Goal: Task Accomplishment & Management: Manage account settings

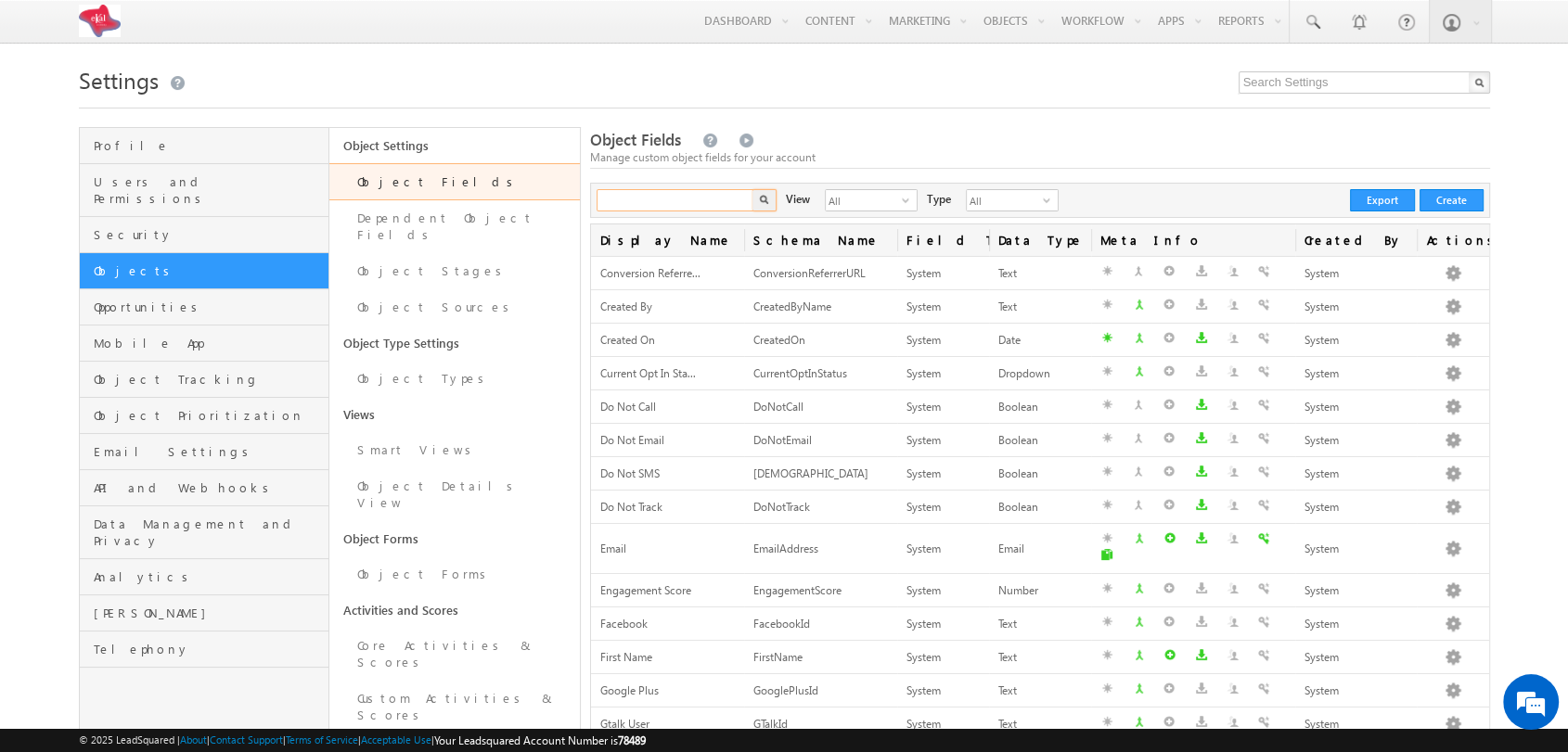
click at [653, 192] on input "text" at bounding box center [676, 201] width 159 height 23
type input "object"
click at [765, 198] on img "button" at bounding box center [764, 200] width 9 height 9
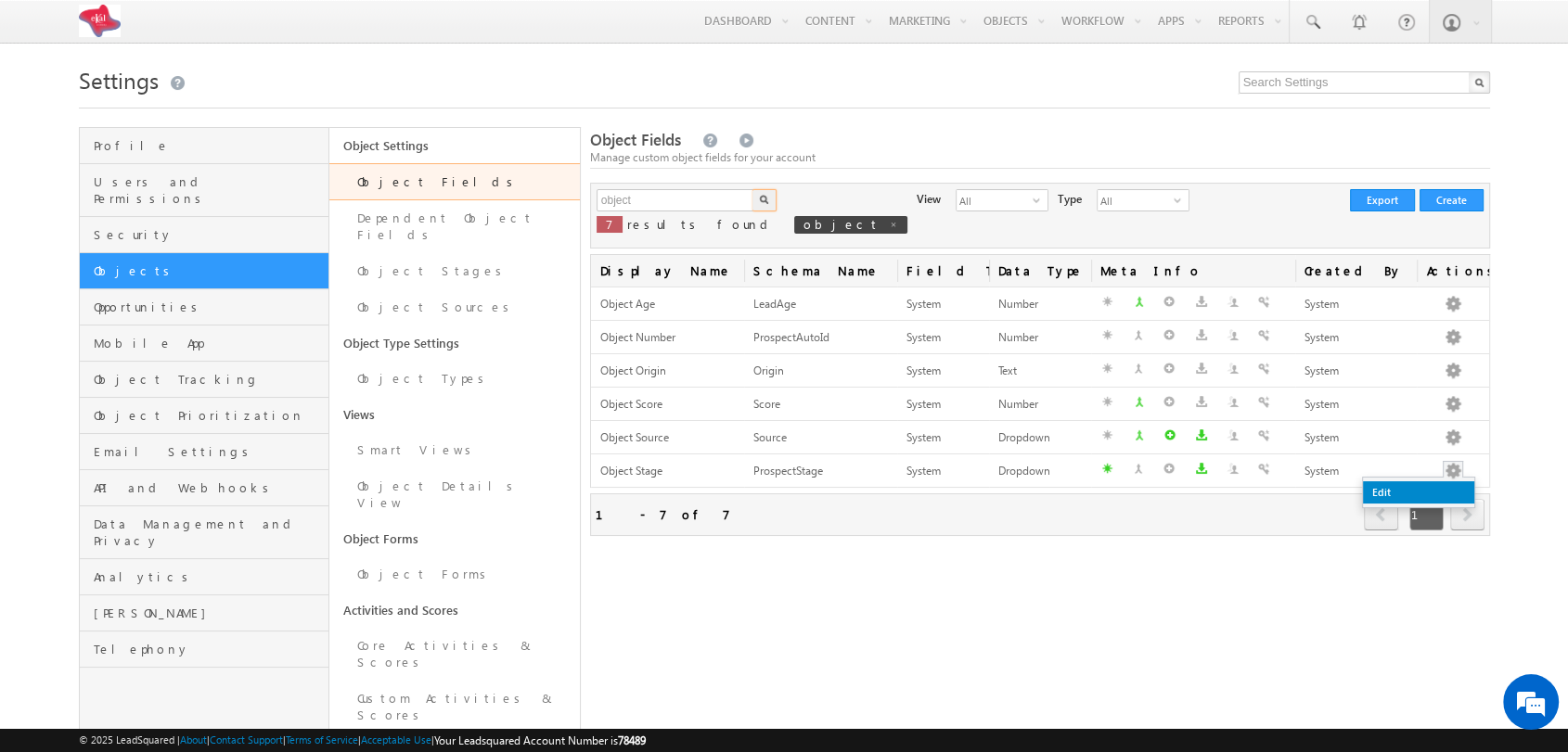
click at [1401, 497] on link "Edit" at bounding box center [1418, 493] width 112 height 23
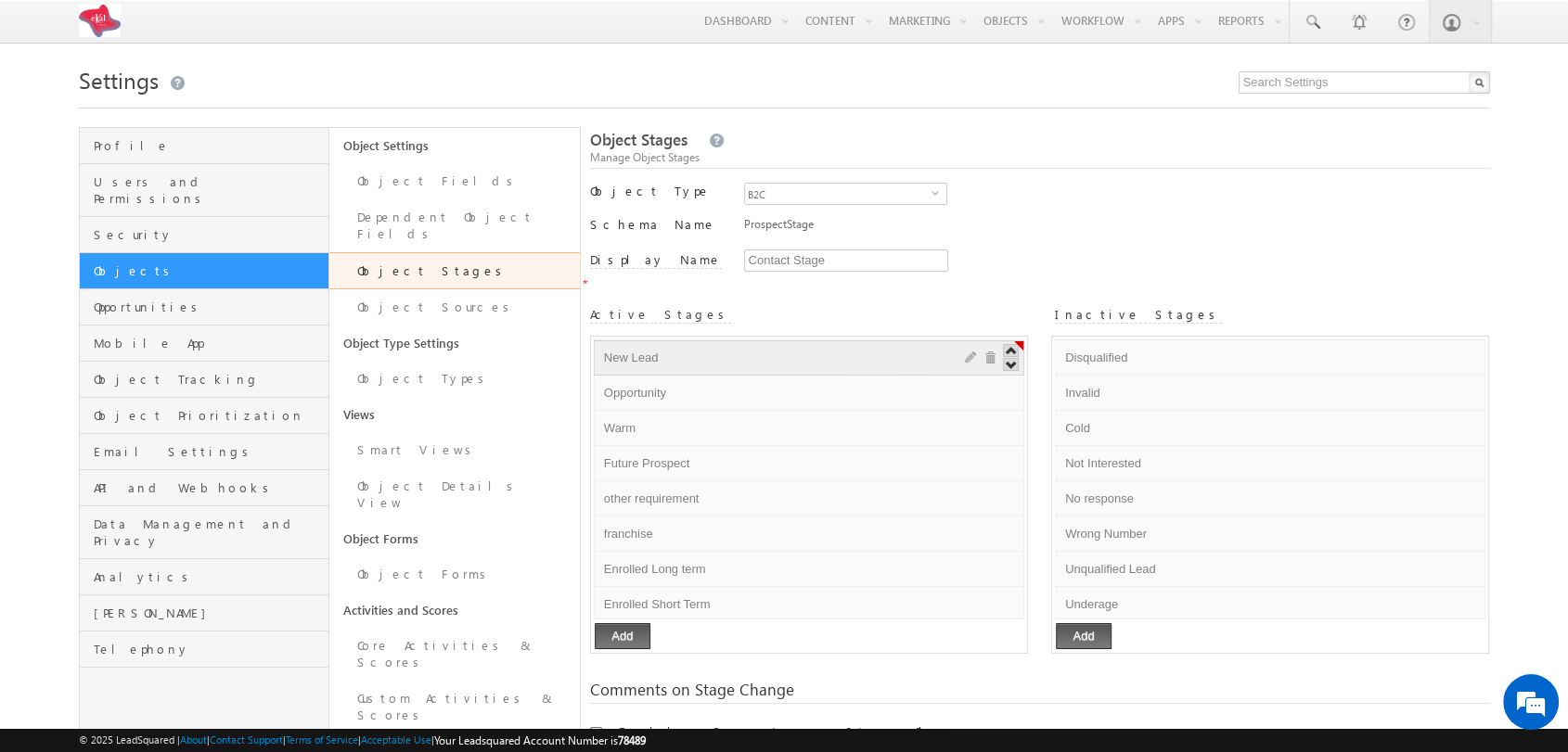
drag, startPoint x: 603, startPoint y: 338, endPoint x: 688, endPoint y: 342, distance: 85.1
click at [688, 347] on input "New Lead" at bounding box center [768, 359] width 339 height 23
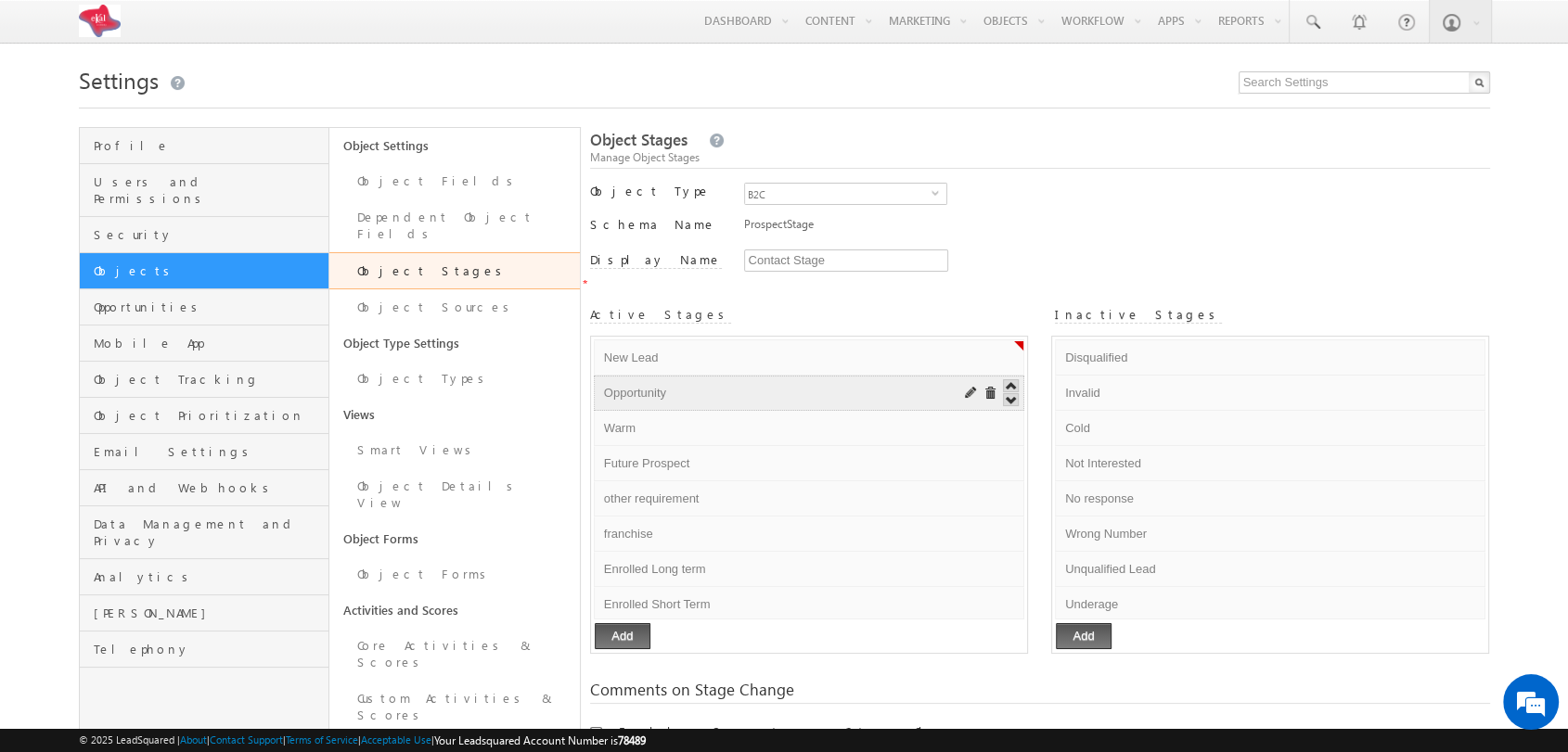
drag, startPoint x: 599, startPoint y: 374, endPoint x: 699, endPoint y: 368, distance: 100.2
click at [699, 382] on input "Opportunity" at bounding box center [768, 393] width 339 height 23
drag, startPoint x: 598, startPoint y: 414, endPoint x: 665, endPoint y: 415, distance: 67.0
click at [665, 417] on input "Warm" at bounding box center [768, 428] width 339 height 23
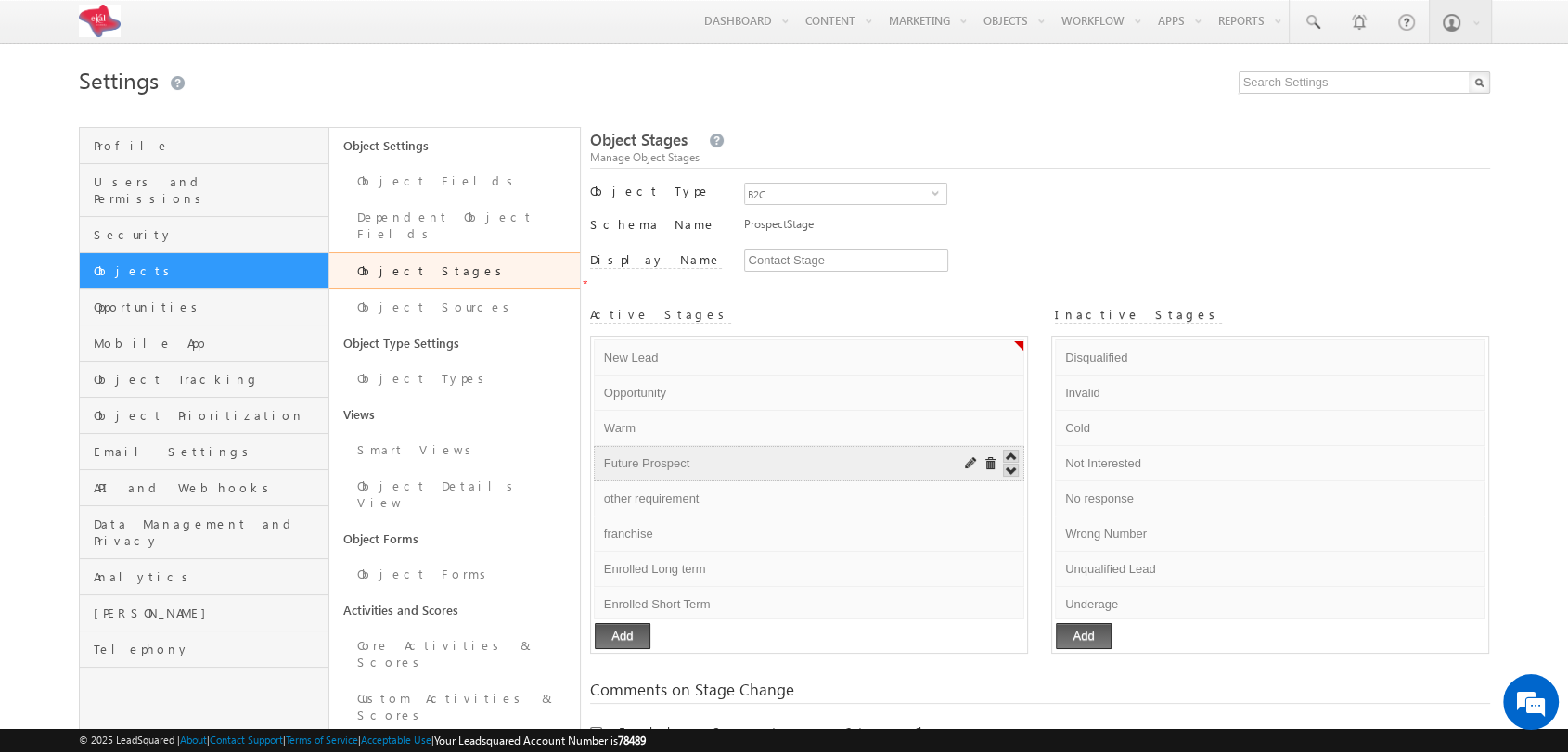
drag, startPoint x: 599, startPoint y: 444, endPoint x: 728, endPoint y: 444, distance: 129.0
click at [728, 452] on input "Future Prospect" at bounding box center [768, 463] width 339 height 23
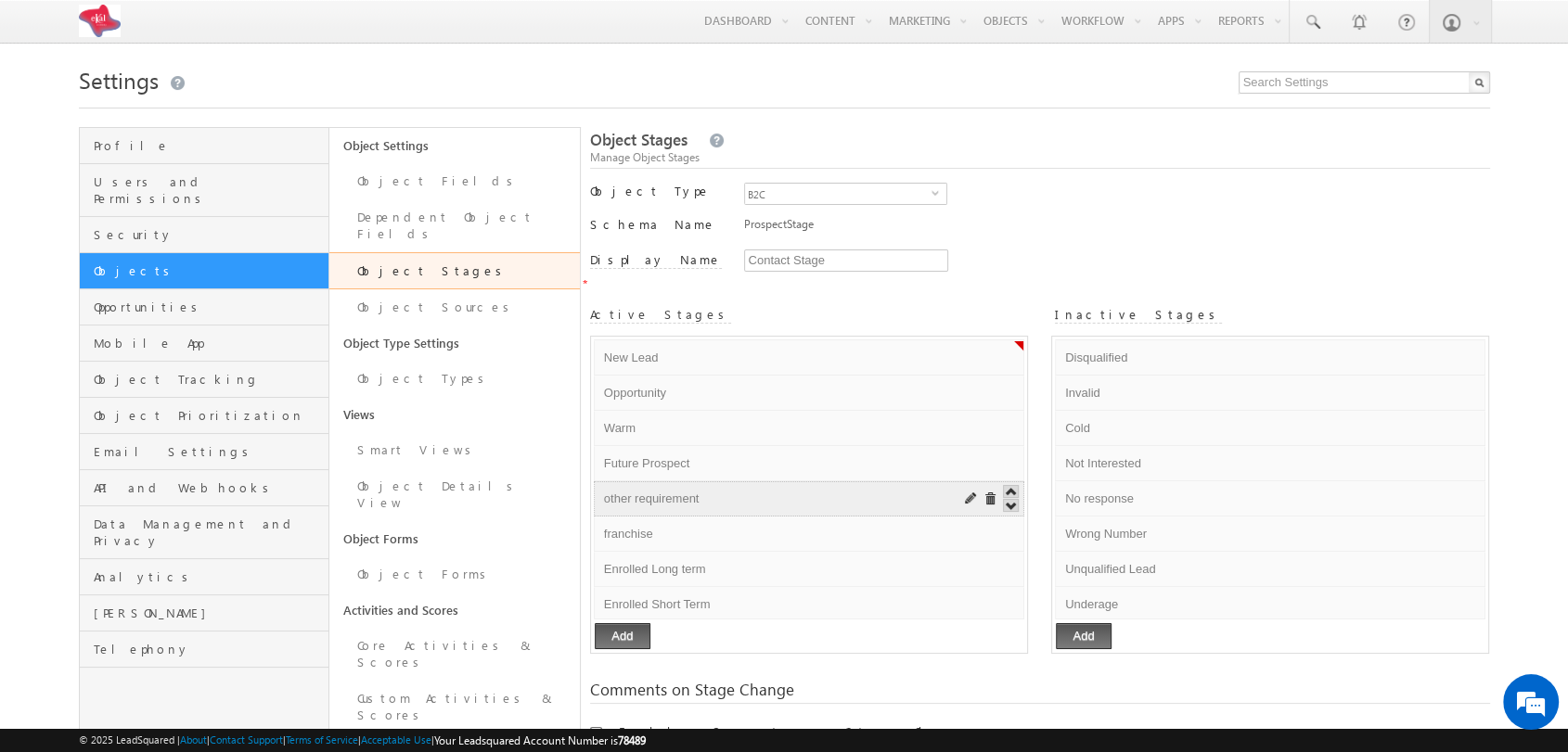
click at [601, 481] on li "other requirement Default Error processing!" at bounding box center [808, 498] width 431 height 35
drag, startPoint x: 601, startPoint y: 480, endPoint x: 735, endPoint y: 472, distance: 134.2
click at [735, 488] on input "other requirement" at bounding box center [768, 499] width 339 height 23
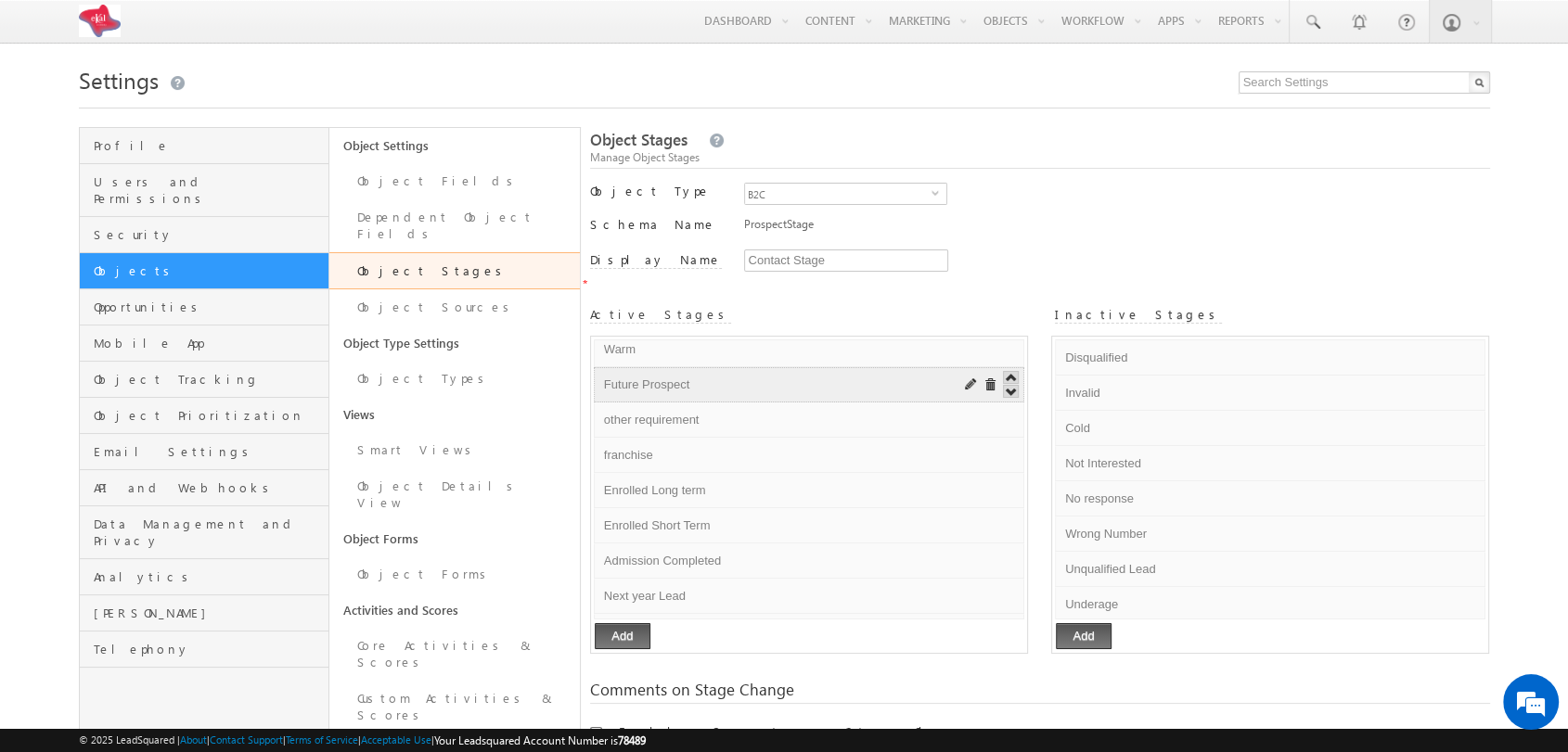
scroll to position [80, 0]
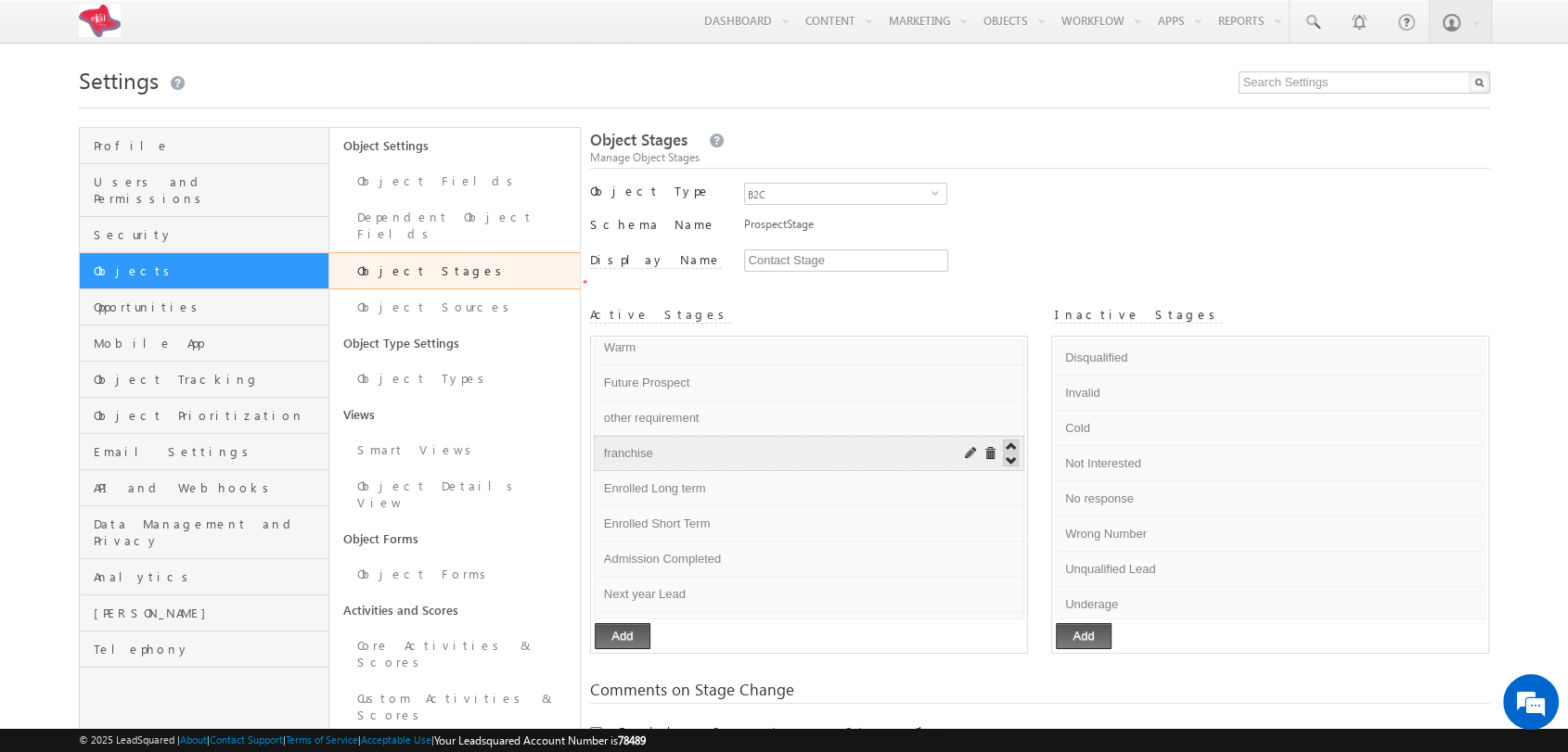
click at [595, 436] on li "franchise Default Error processing!" at bounding box center [808, 453] width 431 height 35
click at [599, 438] on li "franchise Default Error processing!" at bounding box center [808, 453] width 431 height 35
drag, startPoint x: 599, startPoint y: 438, endPoint x: 680, endPoint y: 445, distance: 81.3
click at [680, 445] on input "franchise" at bounding box center [768, 454] width 339 height 23
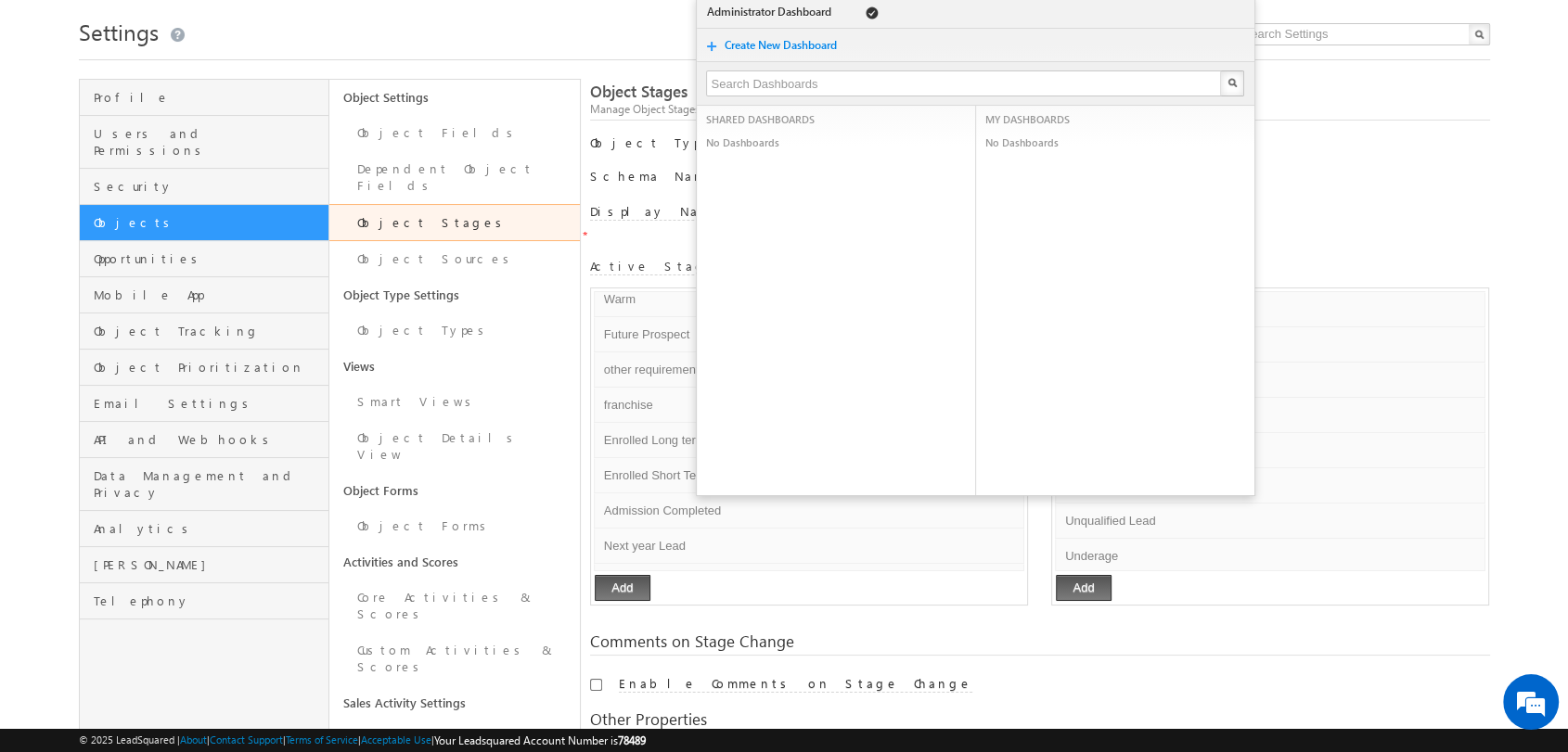
scroll to position [70, 0]
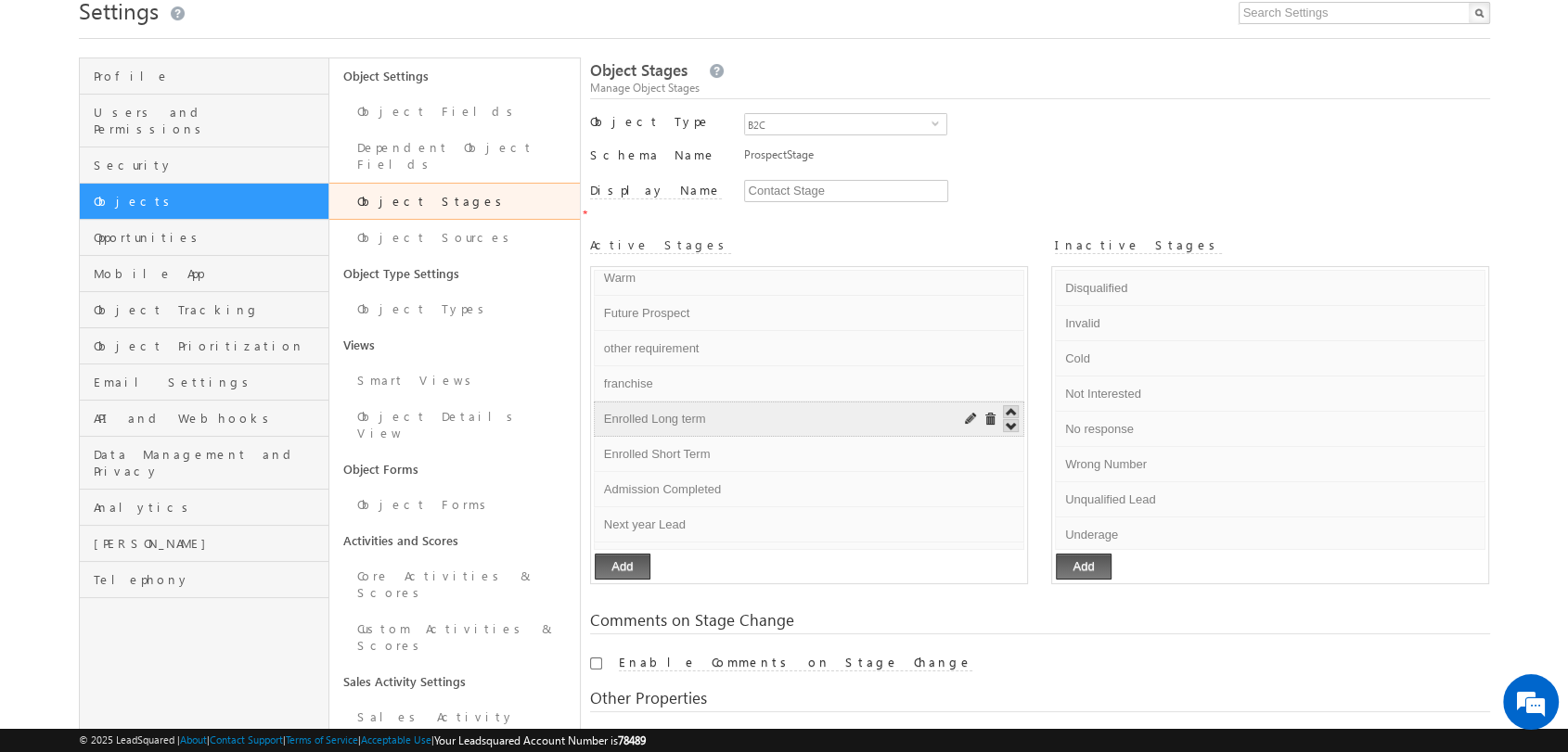
drag, startPoint x: 595, startPoint y: 393, endPoint x: 603, endPoint y: 401, distance: 11.3
click at [603, 401] on li "Enrolled Long term Default Error processing!" at bounding box center [808, 418] width 431 height 35
drag, startPoint x: 603, startPoint y: 401, endPoint x: 721, endPoint y: 396, distance: 118.1
click at [721, 408] on input "Enrolled Long term" at bounding box center [768, 419] width 339 height 23
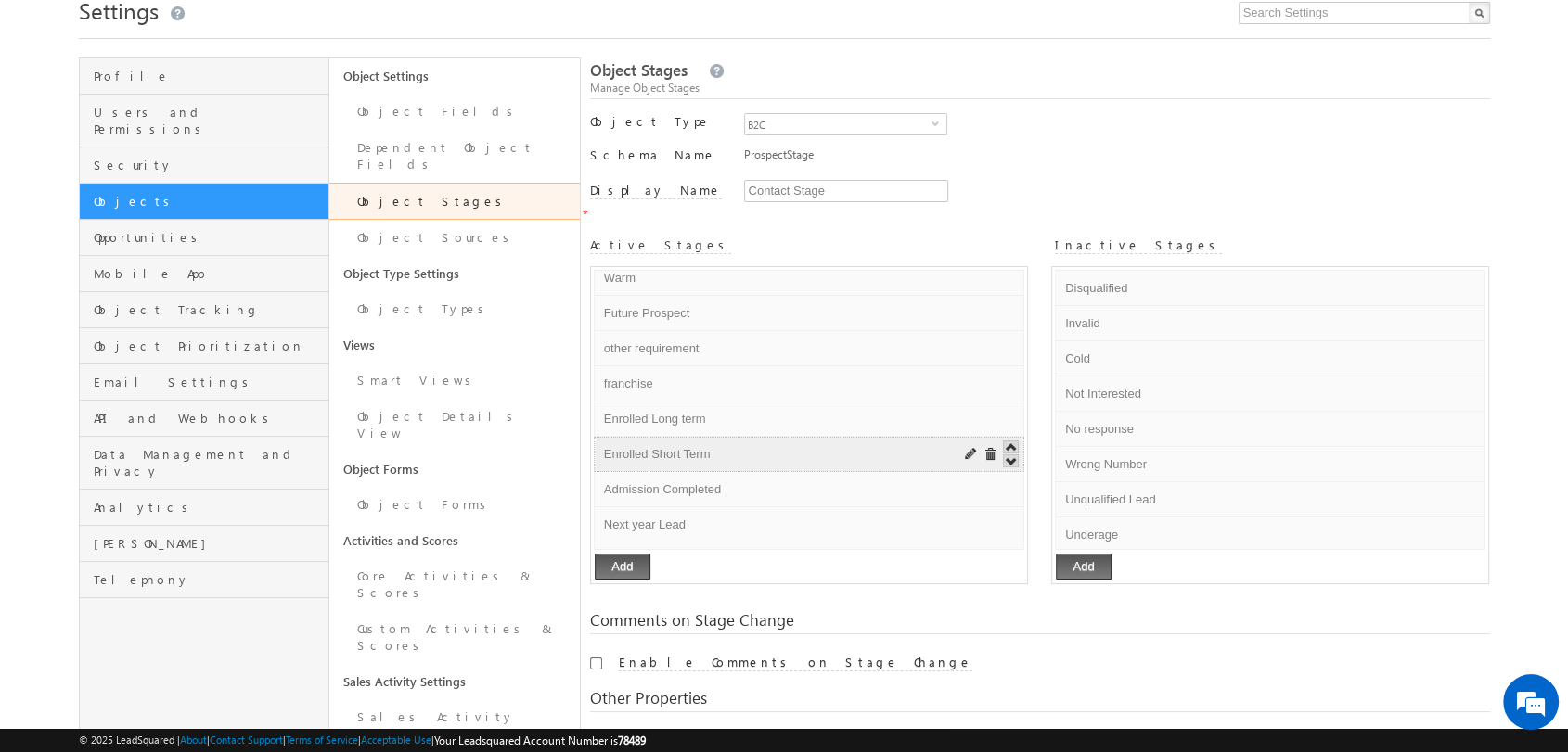
drag, startPoint x: 604, startPoint y: 432, endPoint x: 731, endPoint y: 421, distance: 127.5
click at [731, 441] on div "Enrolled Short Term Default Error processing!" at bounding box center [766, 454] width 336 height 27
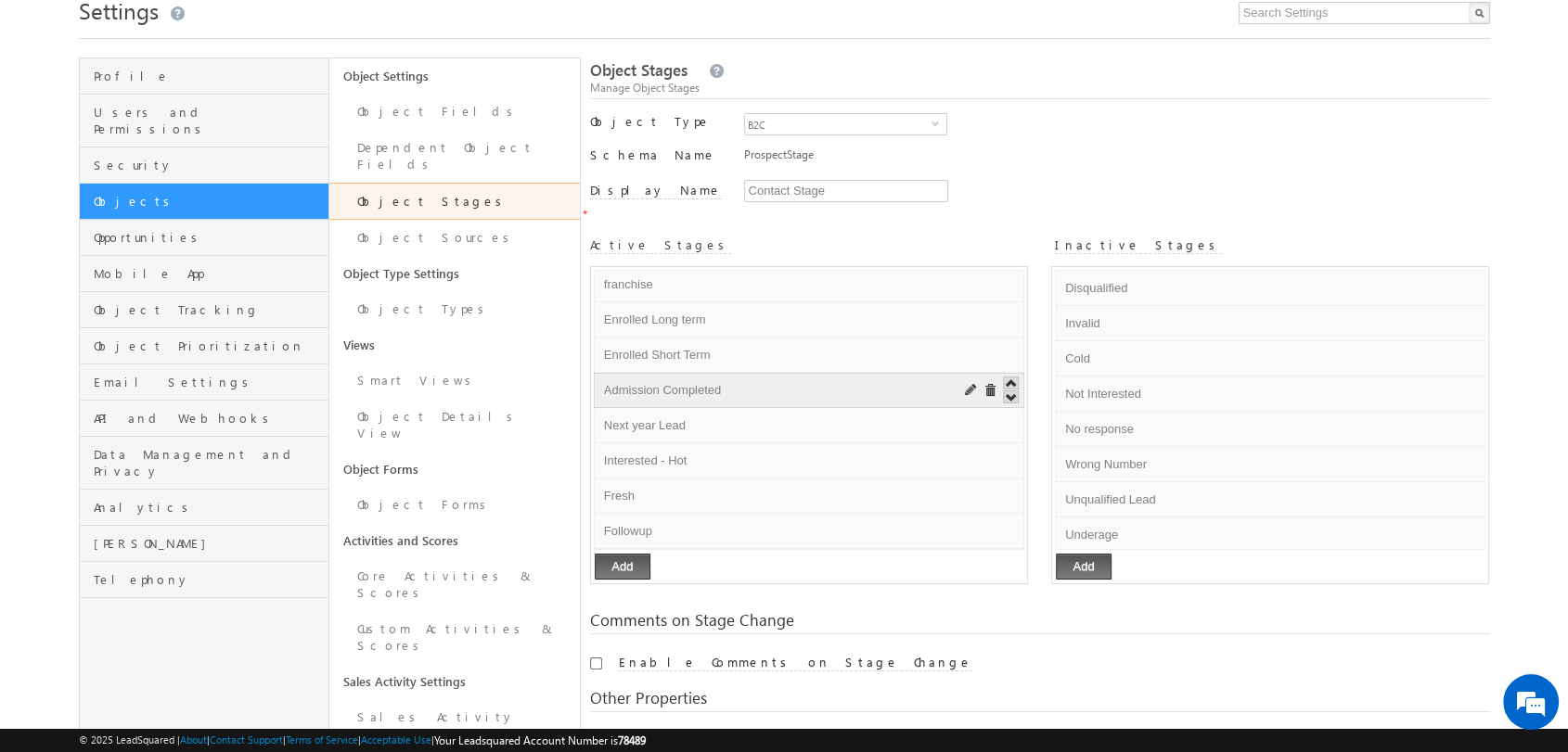
scroll to position [188, 0]
click at [600, 364] on li "Admission Completed Default Error processing!" at bounding box center [808, 381] width 431 height 35
drag, startPoint x: 600, startPoint y: 364, endPoint x: 759, endPoint y: 365, distance: 159.0
click at [759, 371] on input "Admission Completed" at bounding box center [768, 382] width 339 height 23
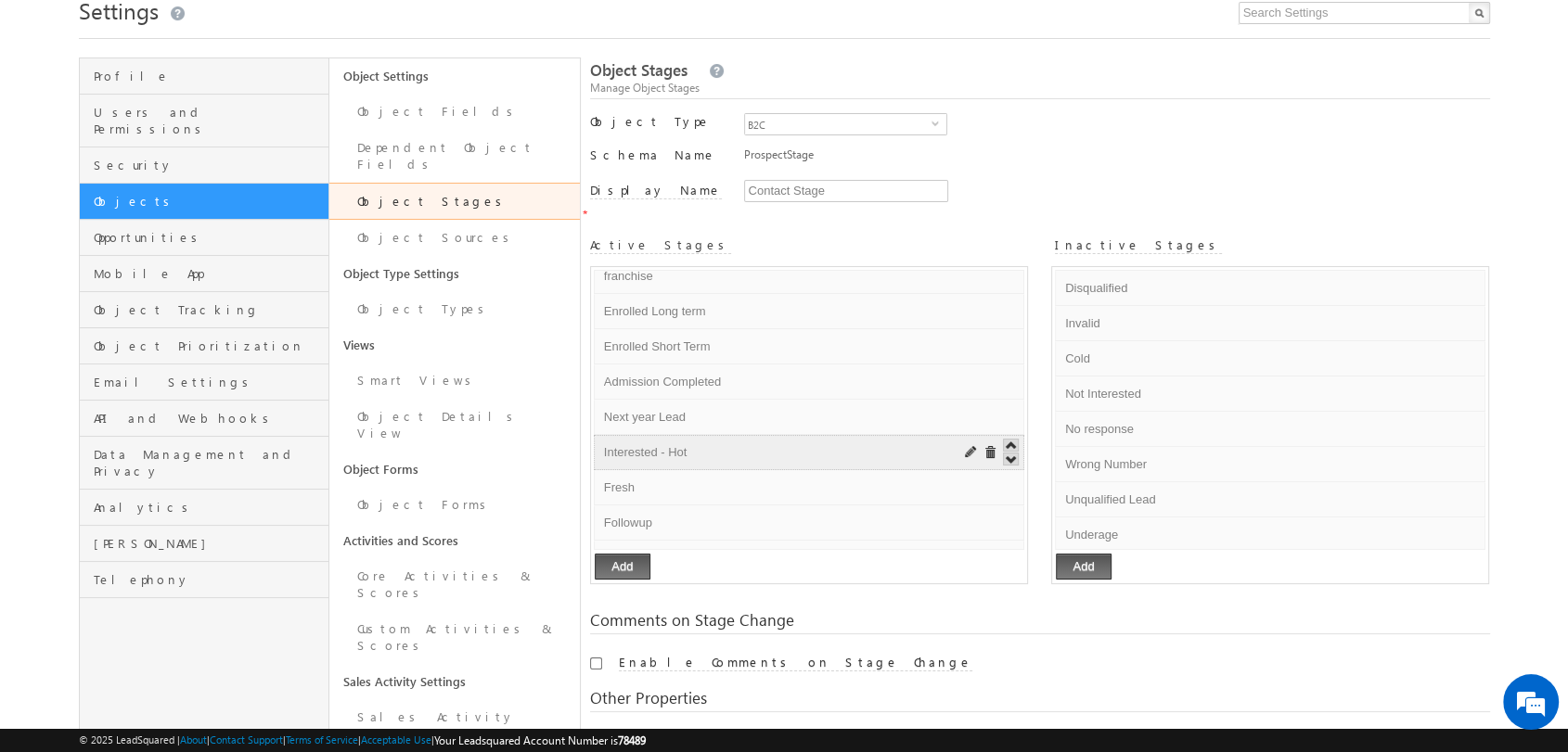
drag, startPoint x: 598, startPoint y: 395, endPoint x: 724, endPoint y: 424, distance: 129.3
click at [724, 424] on ul "New Lead Default Error processing! Opportunity Default Error processing! Warm D…" at bounding box center [808, 410] width 431 height 280
drag, startPoint x: 599, startPoint y: 431, endPoint x: 766, endPoint y: 424, distance: 167.1
click at [766, 442] on input "Interested - Hot" at bounding box center [768, 453] width 339 height 23
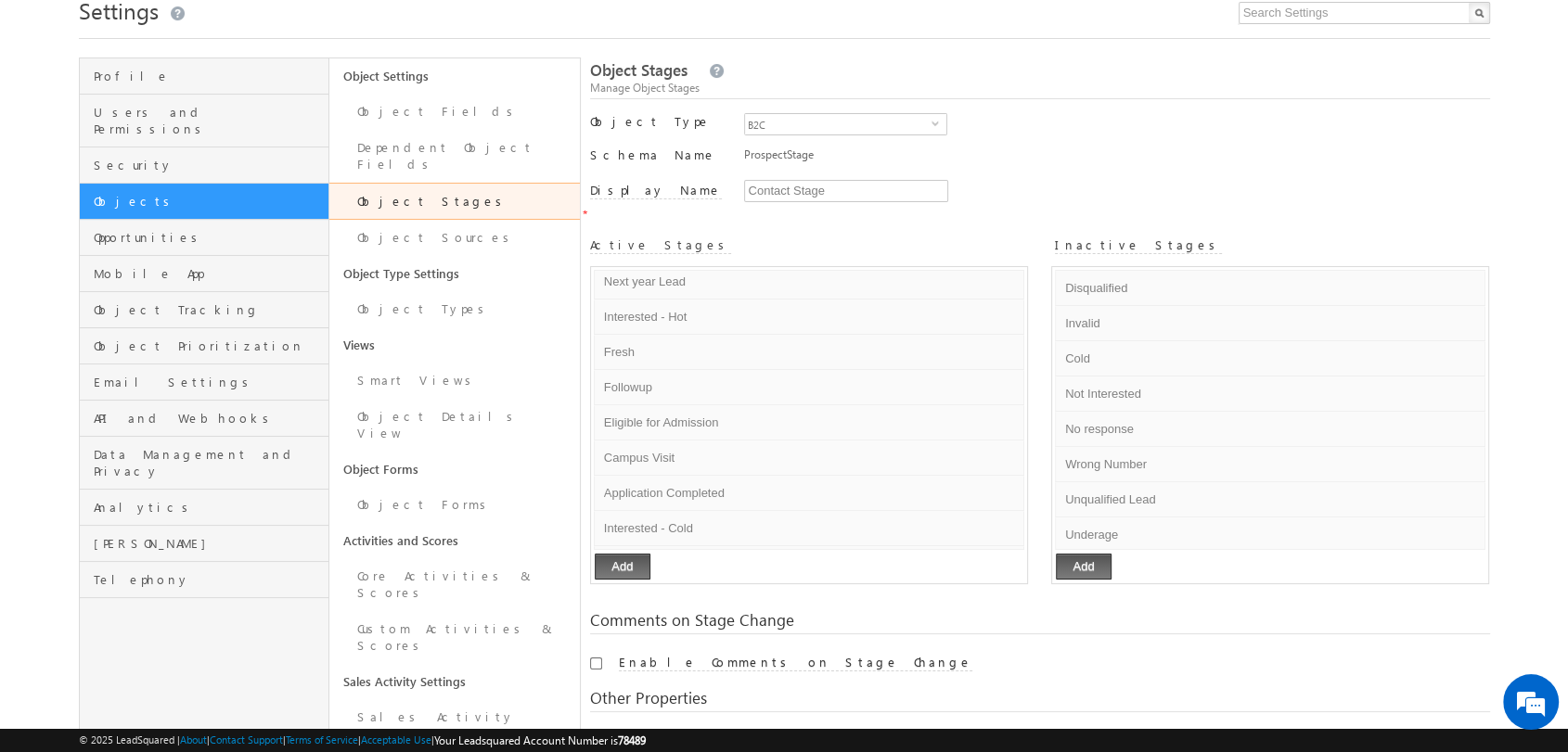
scroll to position [324, 0]
click at [601, 334] on li "Fresh Default Error processing!" at bounding box center [808, 351] width 431 height 35
drag, startPoint x: 601, startPoint y: 328, endPoint x: 648, endPoint y: 335, distance: 47.5
click at [648, 341] on input "Fresh" at bounding box center [768, 352] width 339 height 23
click at [598, 369] on li "Followup Default Error processing!" at bounding box center [808, 386] width 431 height 35
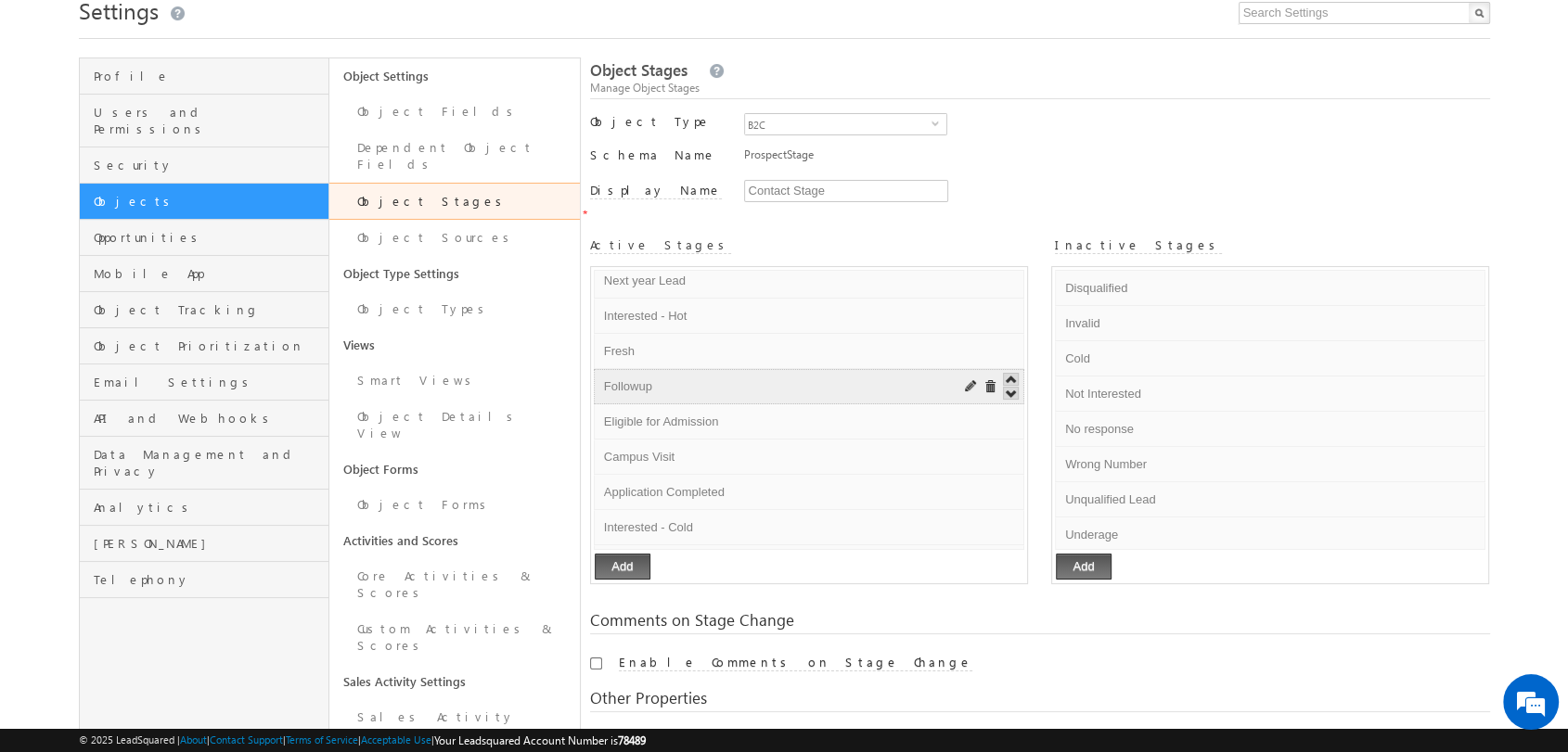
drag, startPoint x: 598, startPoint y: 366, endPoint x: 668, endPoint y: 360, distance: 70.3
click at [668, 376] on input "Followup" at bounding box center [768, 387] width 339 height 23
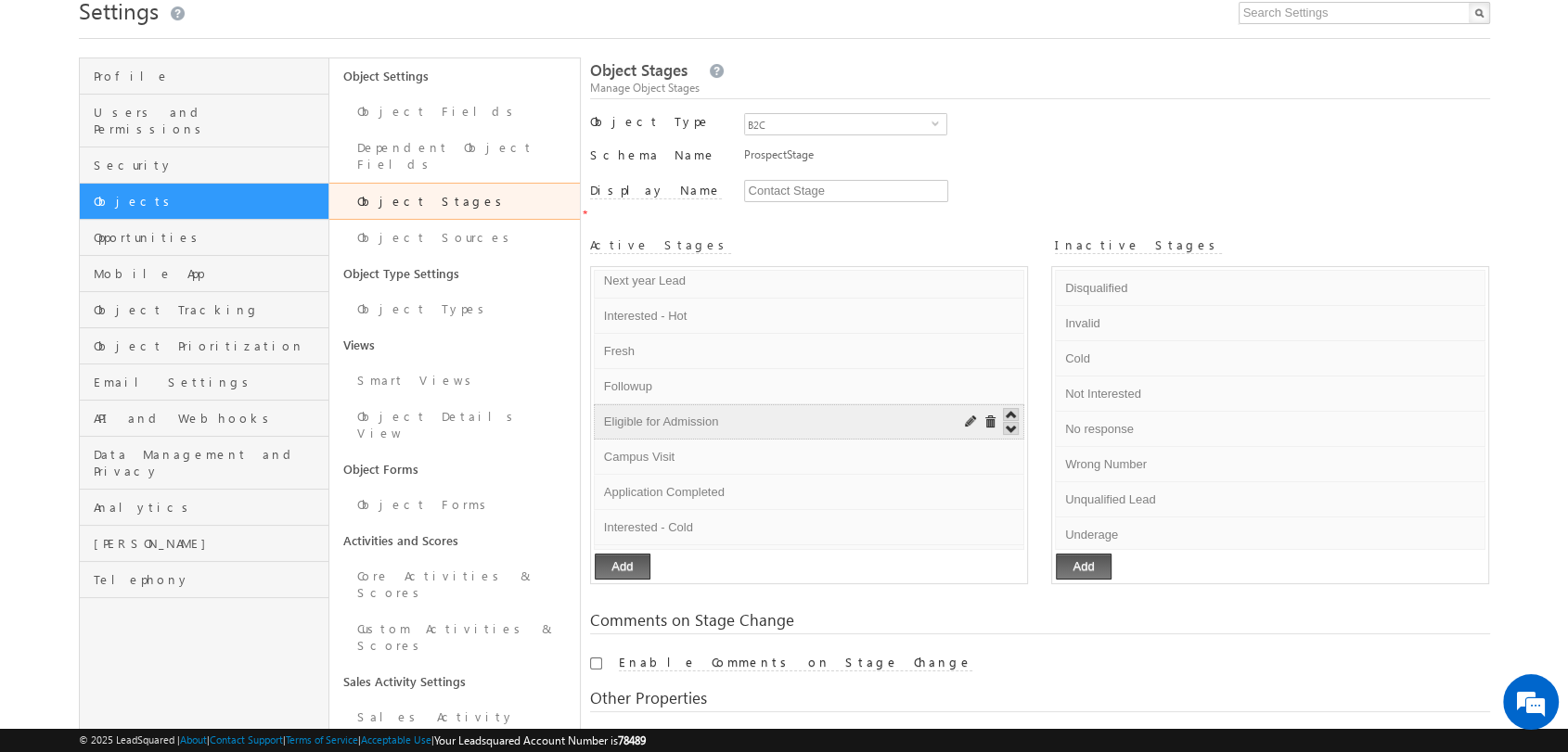
drag, startPoint x: 602, startPoint y: 397, endPoint x: 765, endPoint y: 402, distance: 163.1
click at [765, 411] on input "Eligible for Admission" at bounding box center [768, 422] width 339 height 23
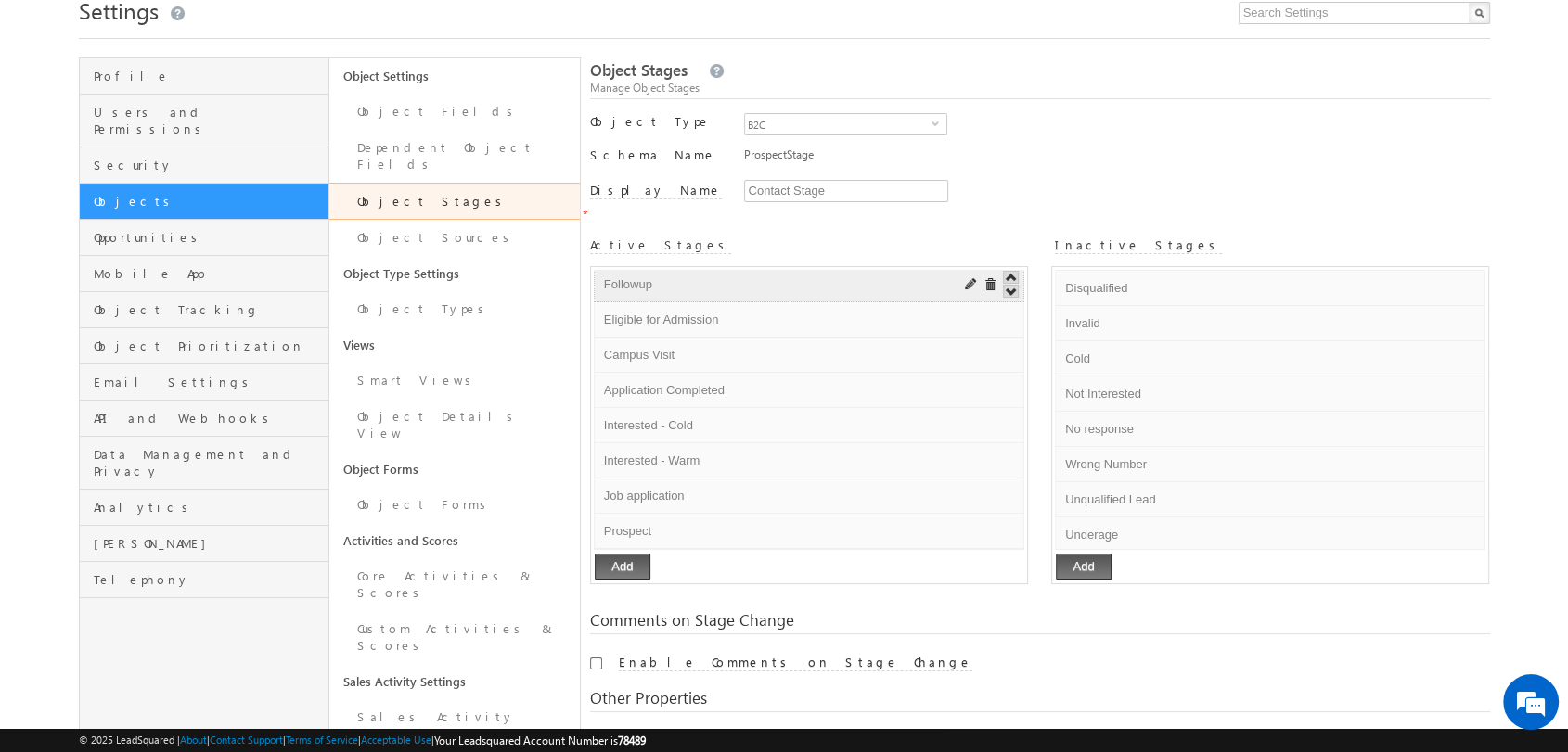
scroll to position [442, 0]
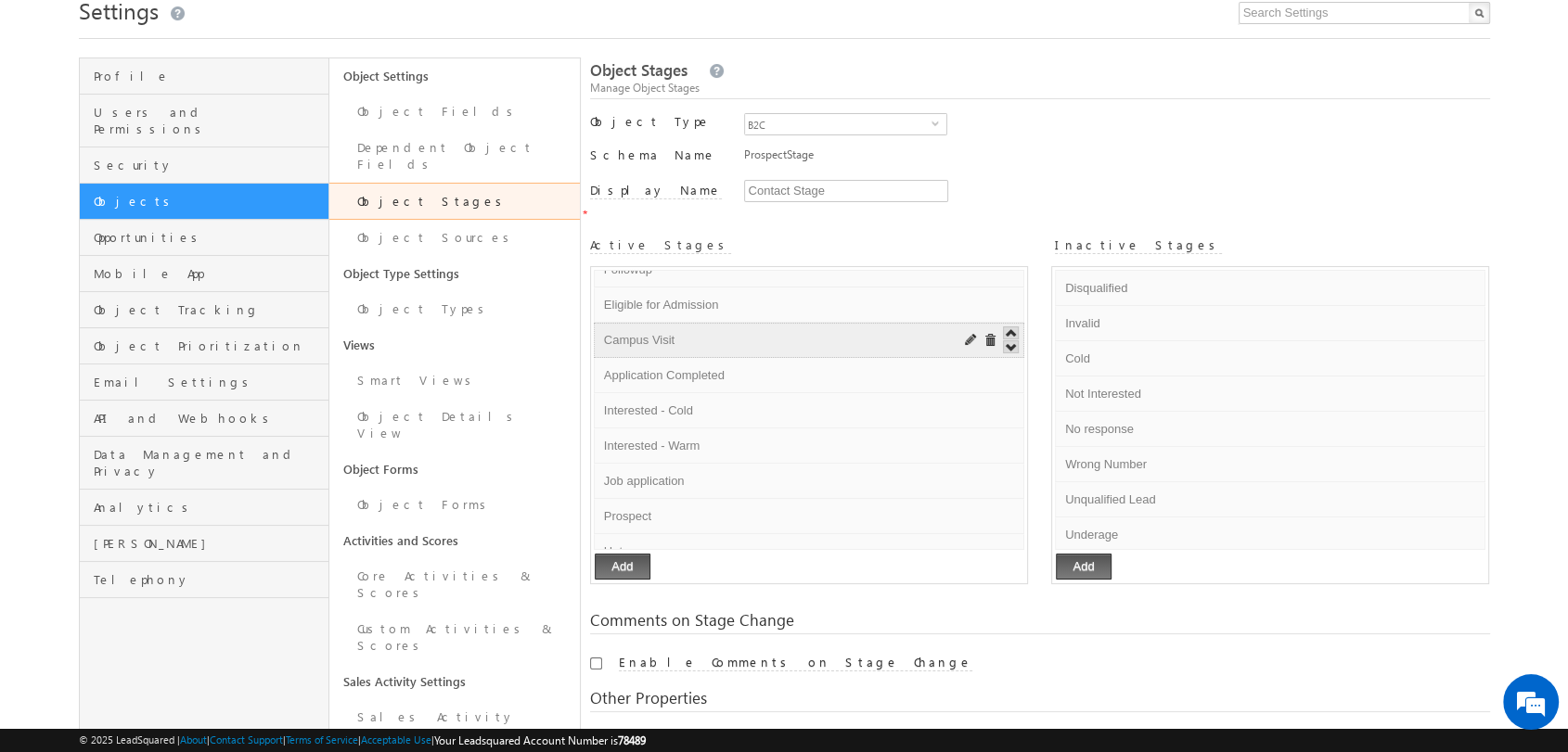
drag, startPoint x: 601, startPoint y: 316, endPoint x: 740, endPoint y: 320, distance: 139.1
click at [740, 329] on input "Campus Visit" at bounding box center [768, 341] width 339 height 23
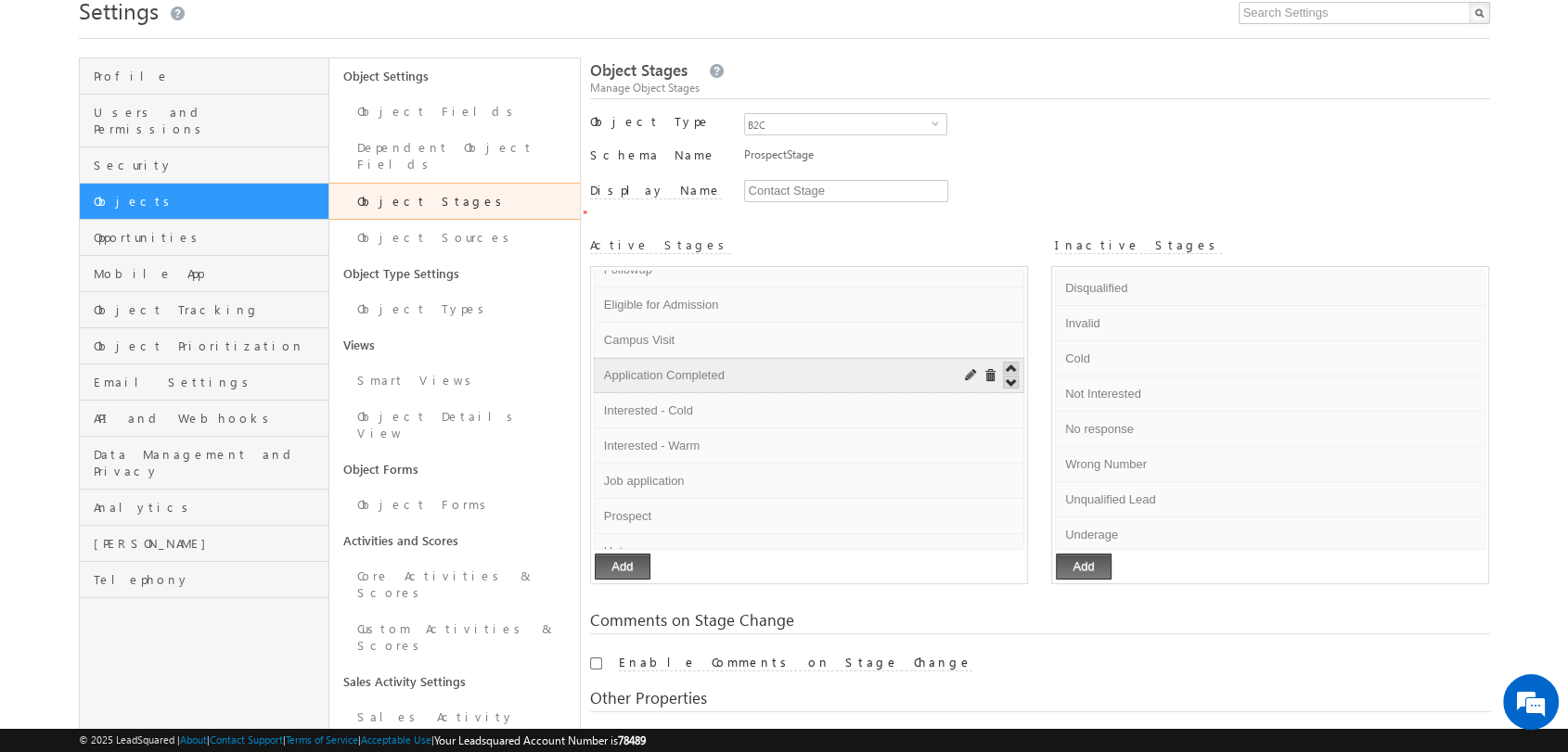
drag, startPoint x: 604, startPoint y: 350, endPoint x: 754, endPoint y: 367, distance: 151.0
click at [754, 367] on li "Application Completed Default Error processing!" at bounding box center [808, 375] width 431 height 35
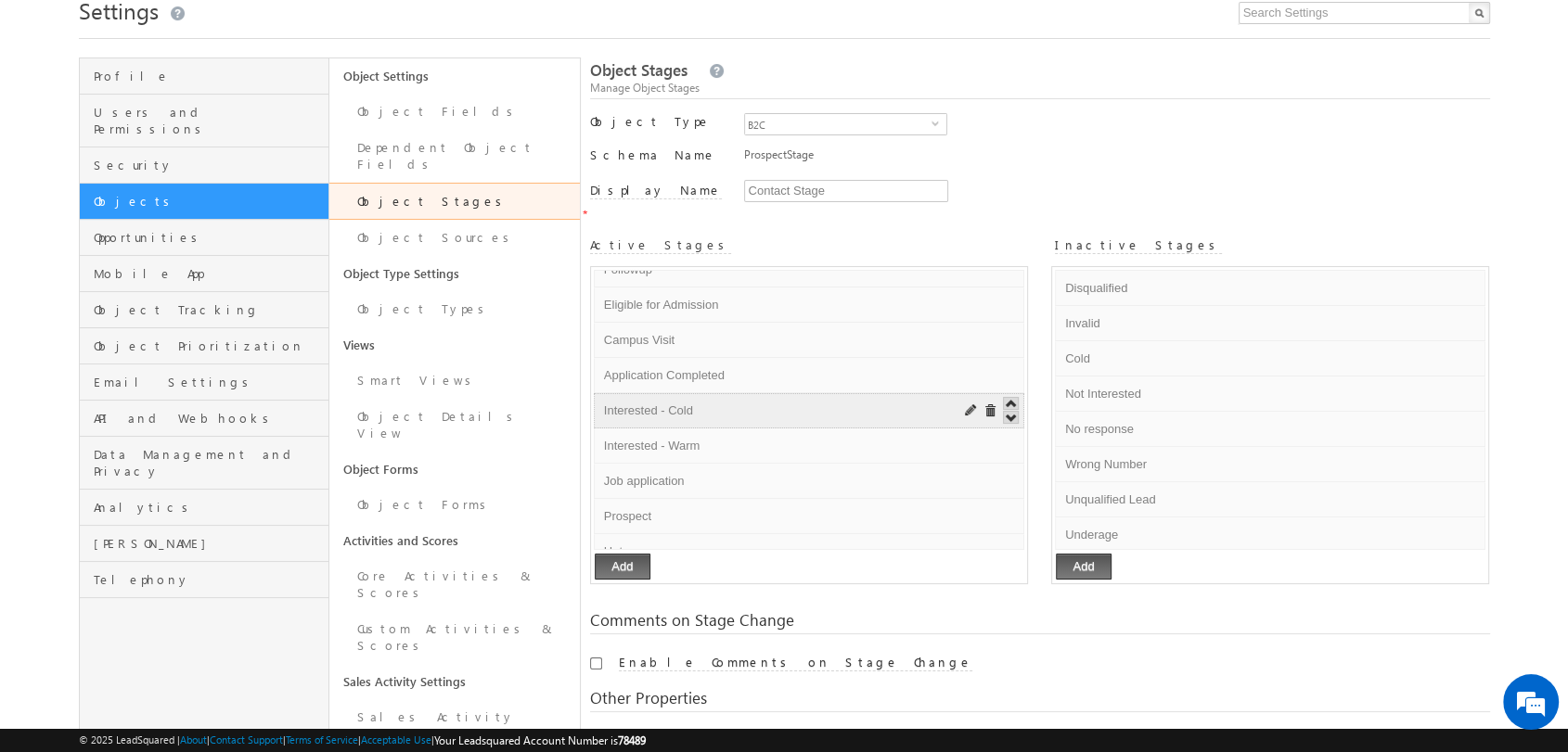
drag, startPoint x: 599, startPoint y: 384, endPoint x: 756, endPoint y: 395, distance: 157.4
click at [756, 400] on input "Interested - Cold" at bounding box center [768, 411] width 339 height 23
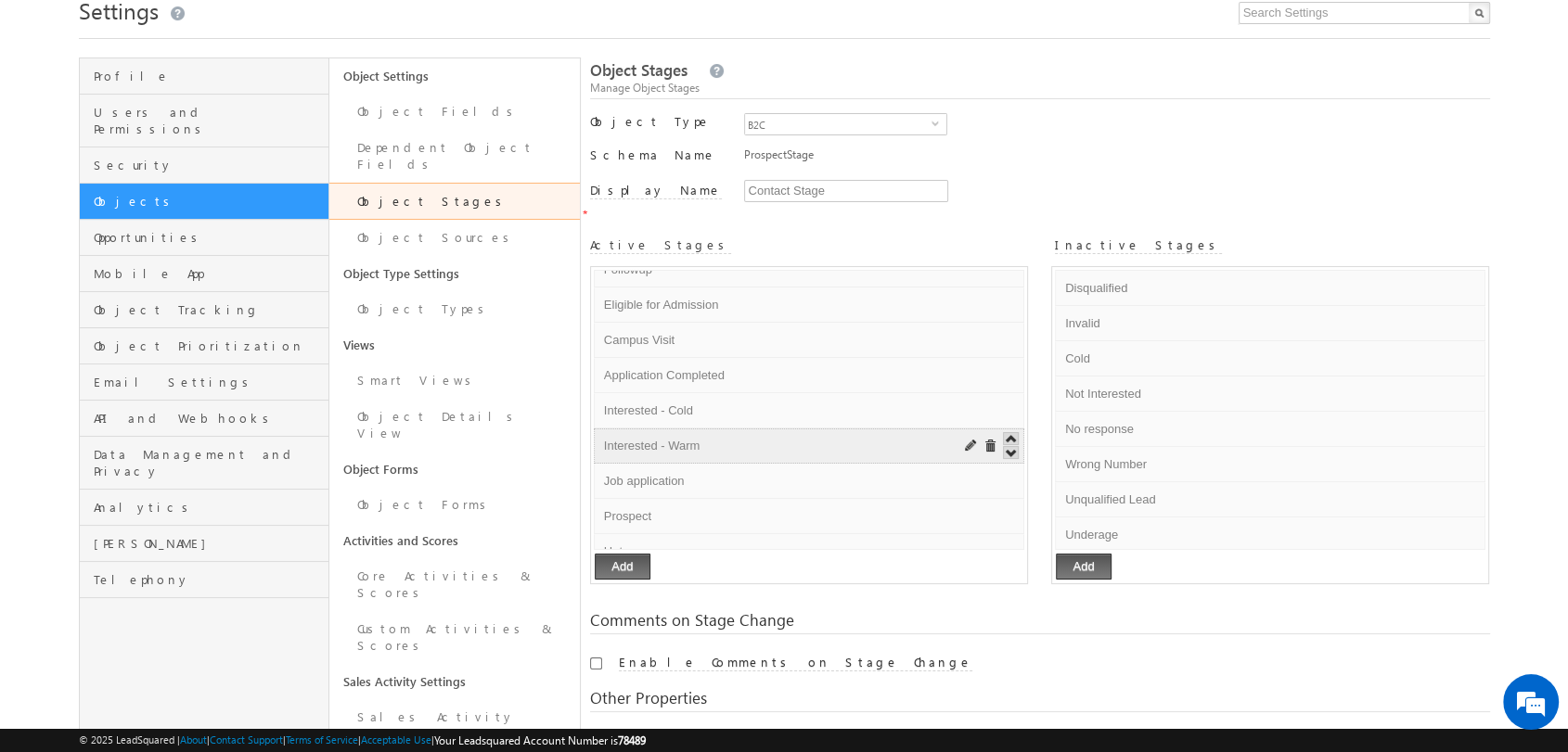
drag, startPoint x: 599, startPoint y: 417, endPoint x: 776, endPoint y: 429, distance: 177.4
click at [776, 435] on input "Interested - Warm" at bounding box center [768, 446] width 339 height 23
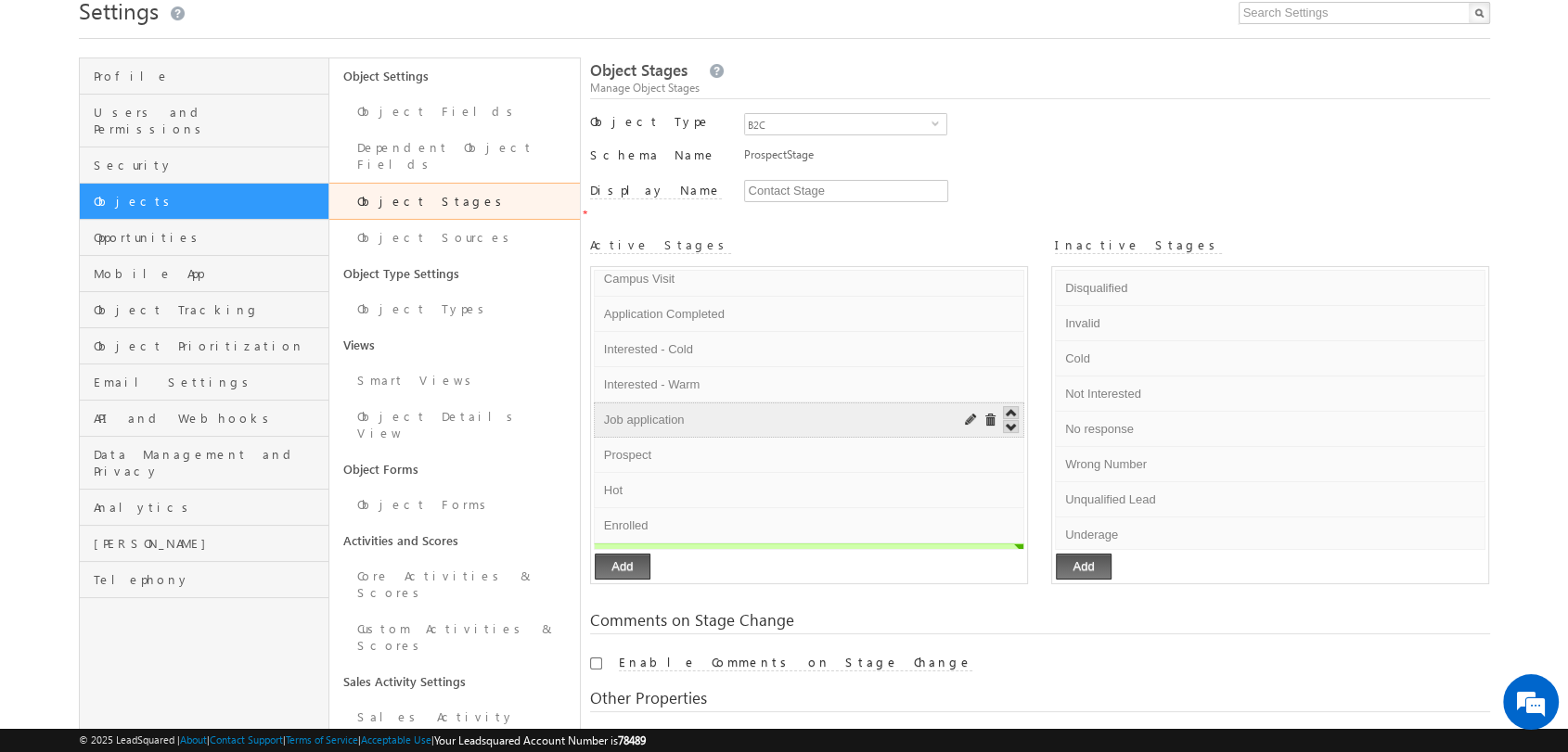
scroll to position [522, 0]
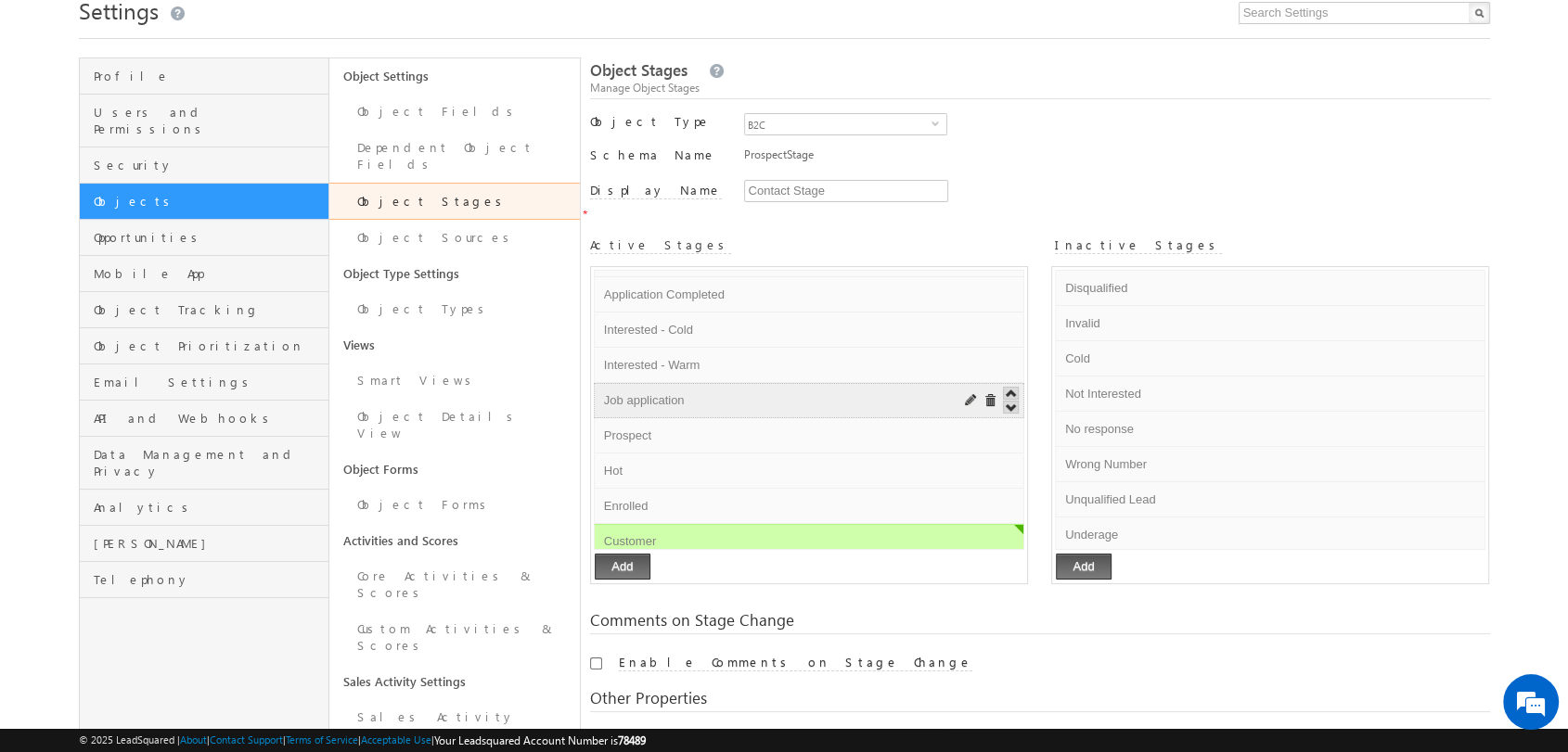
drag, startPoint x: 604, startPoint y: 373, endPoint x: 729, endPoint y: 380, distance: 125.2
click at [729, 390] on input "Job application" at bounding box center [768, 401] width 339 height 23
drag, startPoint x: 601, startPoint y: 401, endPoint x: 689, endPoint y: 414, distance: 89.0
click at [689, 425] on input "Prospect" at bounding box center [768, 436] width 339 height 23
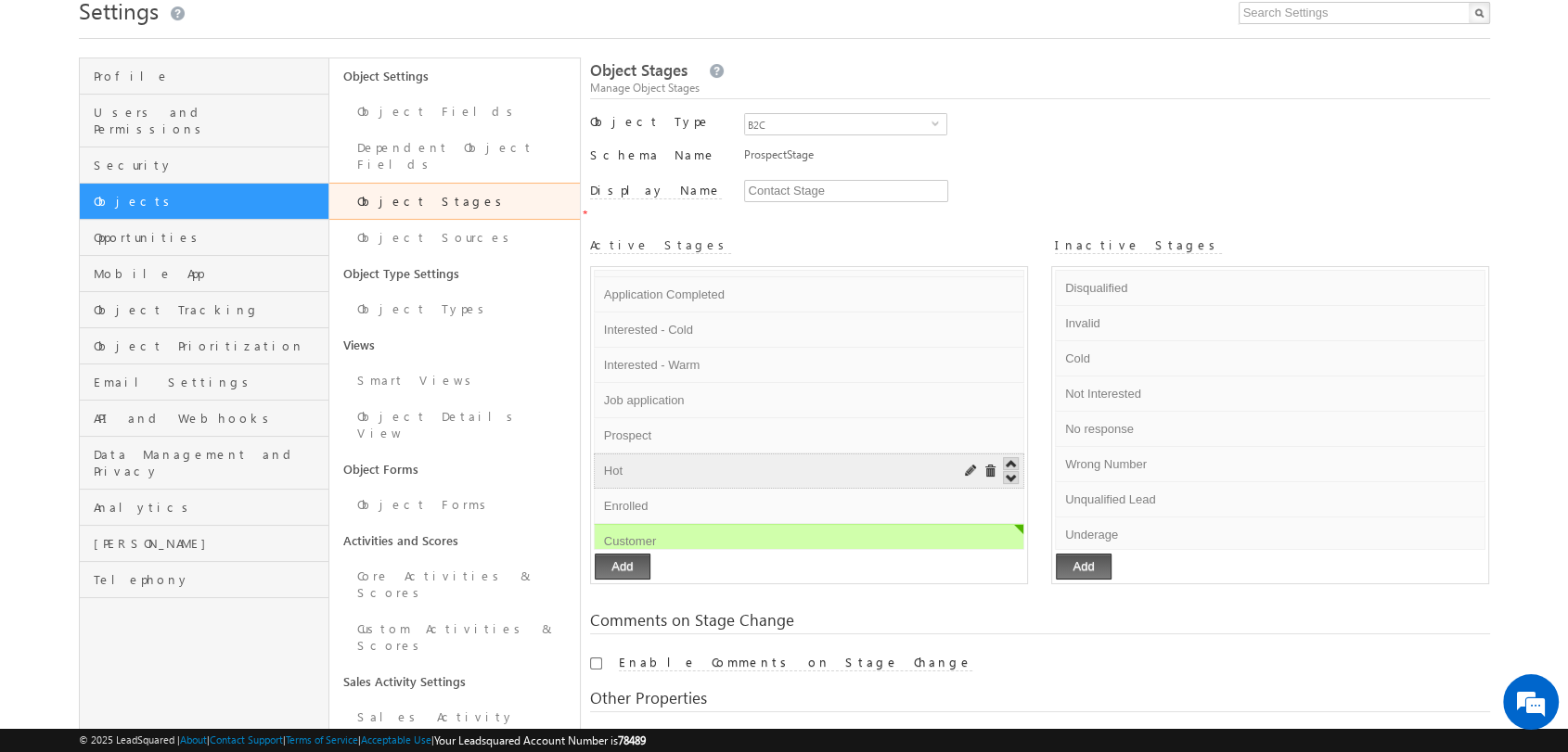
click at [605, 453] on li "Hot Default Error processing!" at bounding box center [808, 470] width 431 height 35
click at [605, 460] on input "Hot" at bounding box center [768, 471] width 339 height 23
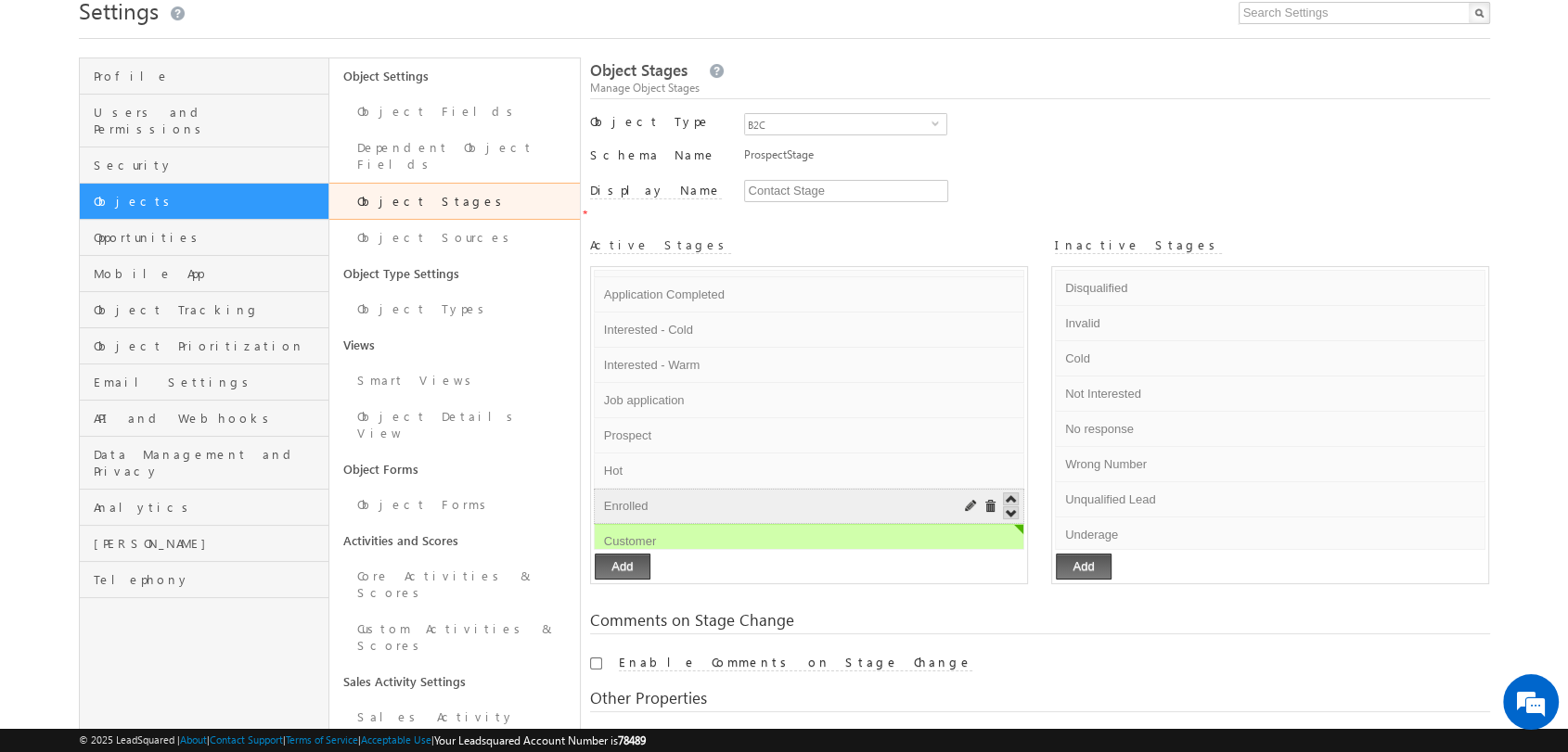
drag, startPoint x: 600, startPoint y: 479, endPoint x: 725, endPoint y: 484, distance: 125.1
click at [725, 495] on input "Enrolled" at bounding box center [768, 506] width 339 height 23
drag, startPoint x: 601, startPoint y: 514, endPoint x: 668, endPoint y: 516, distance: 67.0
click at [668, 531] on input "Customer" at bounding box center [768, 542] width 339 height 23
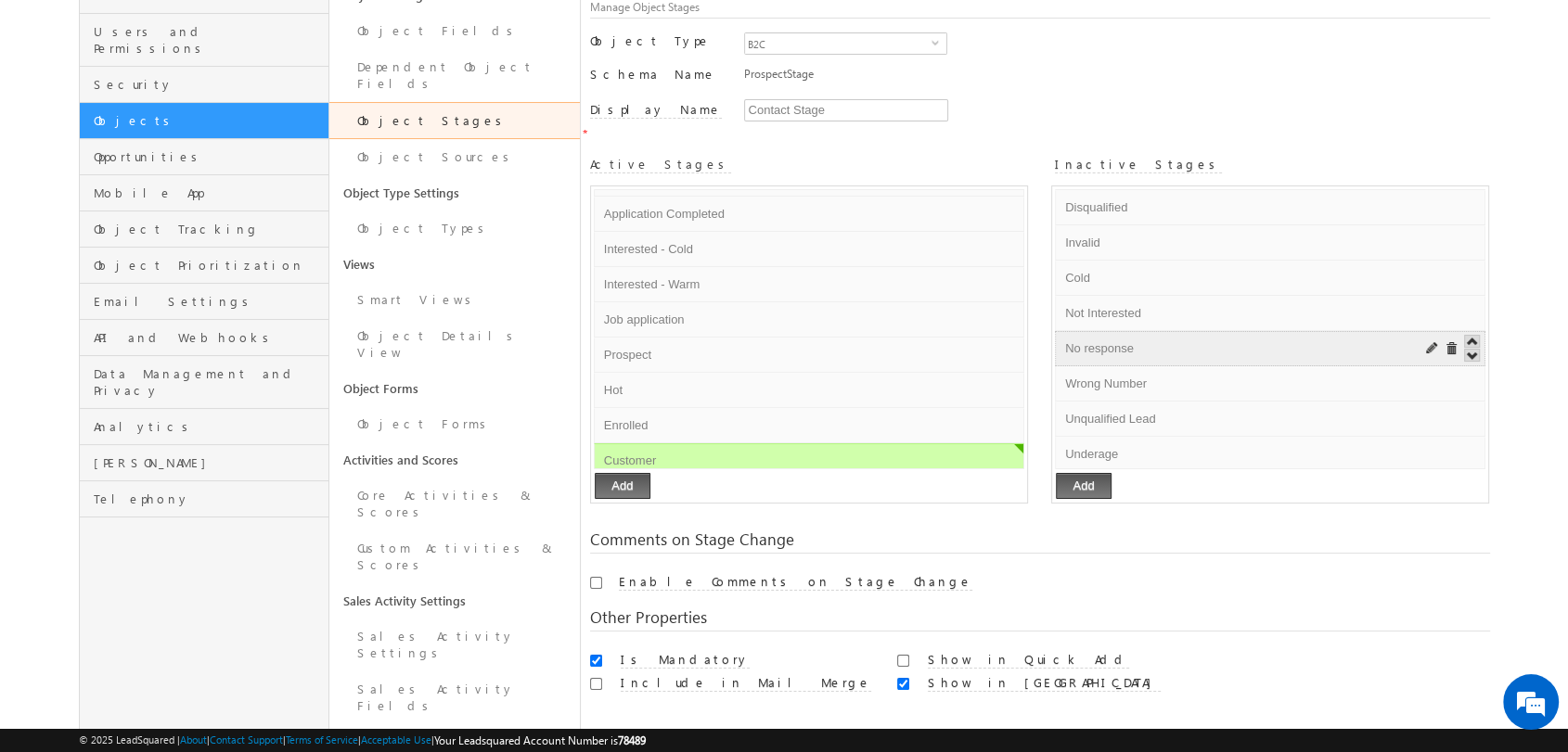
scroll to position [0, 0]
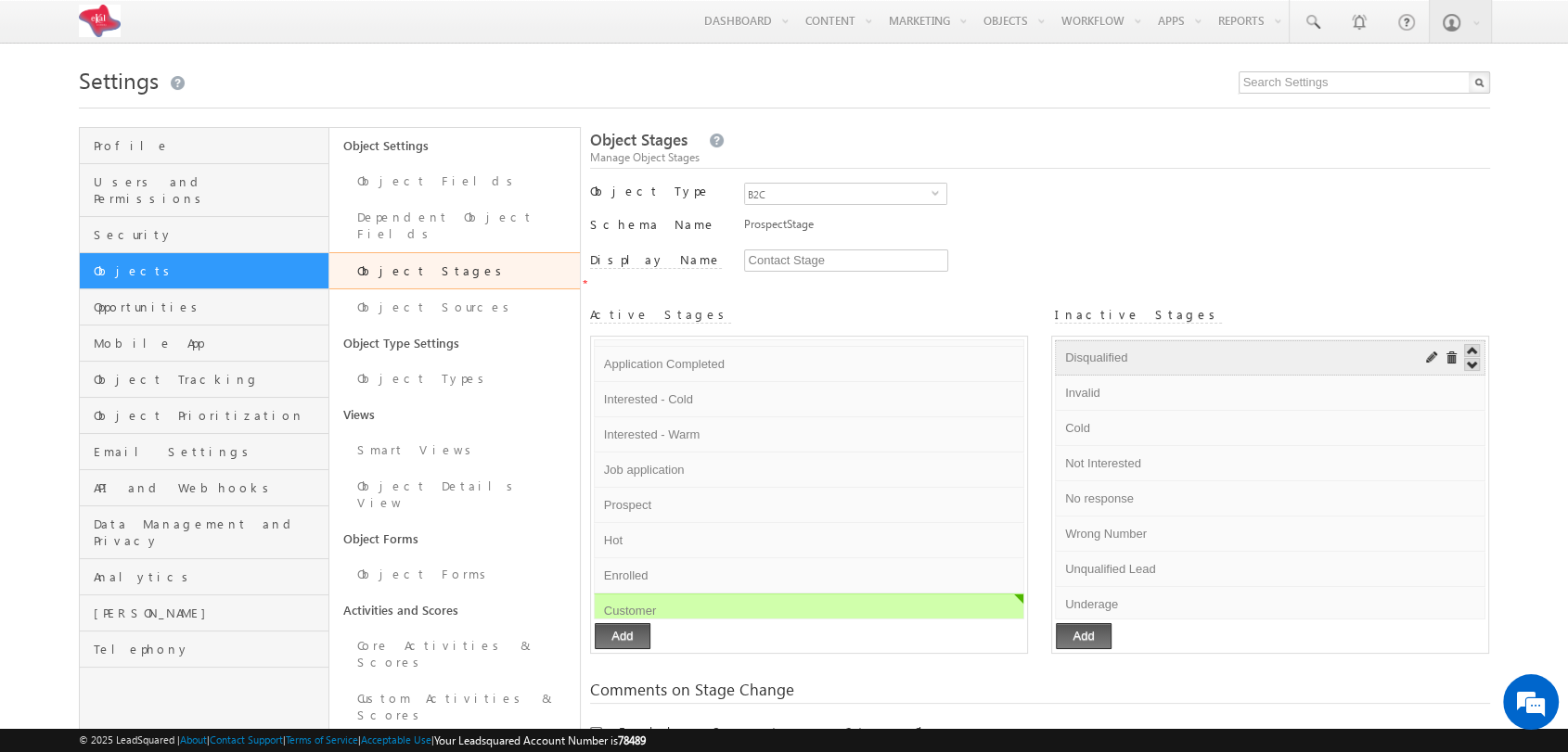
drag, startPoint x: 1068, startPoint y: 338, endPoint x: 1172, endPoint y: 348, distance: 104.5
click at [1172, 348] on input "Disqualified" at bounding box center [1229, 359] width 339 height 23
drag, startPoint x: 1063, startPoint y: 338, endPoint x: 1161, endPoint y: 340, distance: 98.0
click at [1161, 347] on input "Disqualified" at bounding box center [1229, 359] width 339 height 23
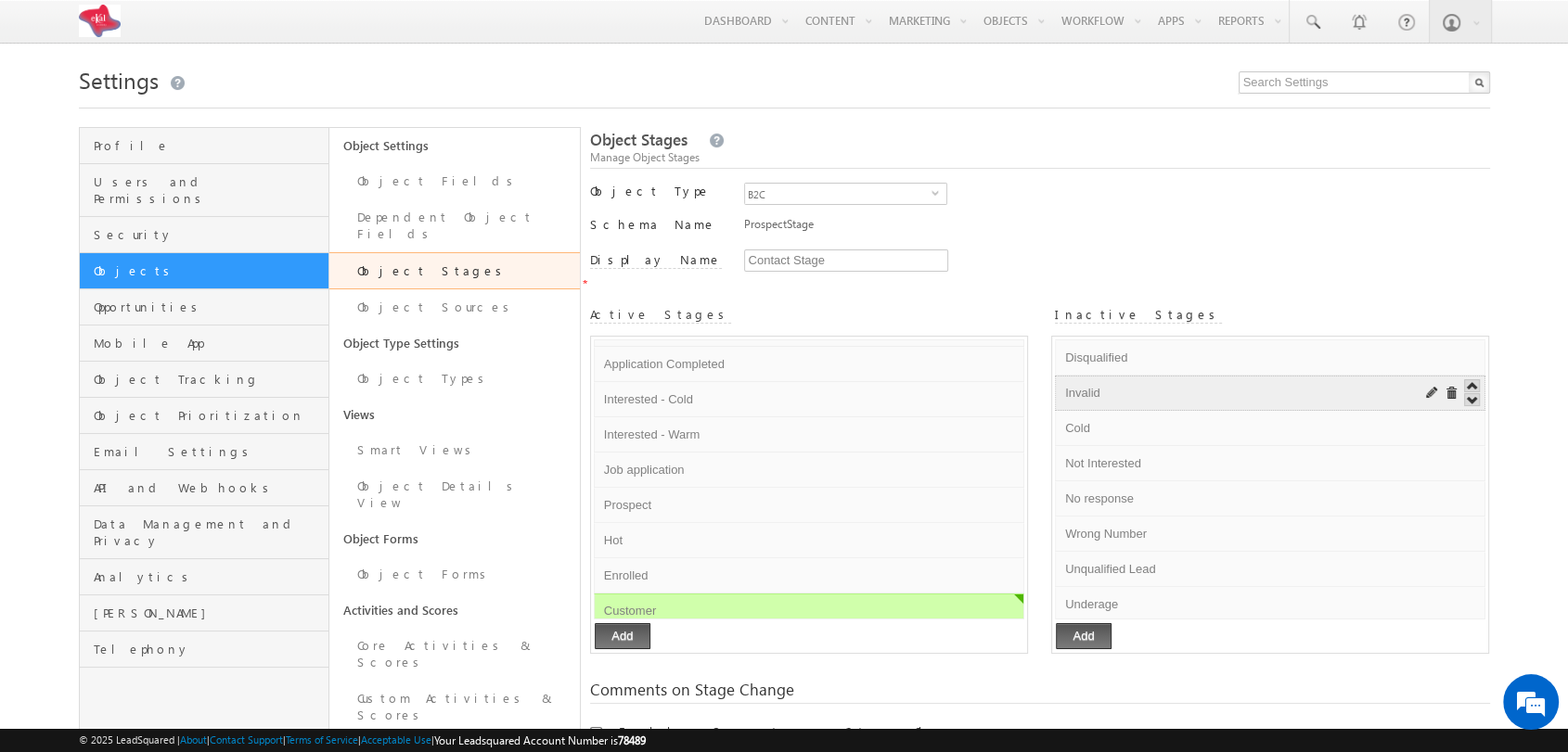
drag, startPoint x: 1059, startPoint y: 373, endPoint x: 1140, endPoint y: 373, distance: 81.0
click at [1140, 376] on li "Invalid Default Error processing!" at bounding box center [1270, 393] width 431 height 35
drag, startPoint x: 1061, startPoint y: 372, endPoint x: 1113, endPoint y: 372, distance: 52.0
click at [1113, 382] on input "Invalid" at bounding box center [1229, 393] width 339 height 23
drag, startPoint x: 1066, startPoint y: 410, endPoint x: 1139, endPoint y: 412, distance: 73.0
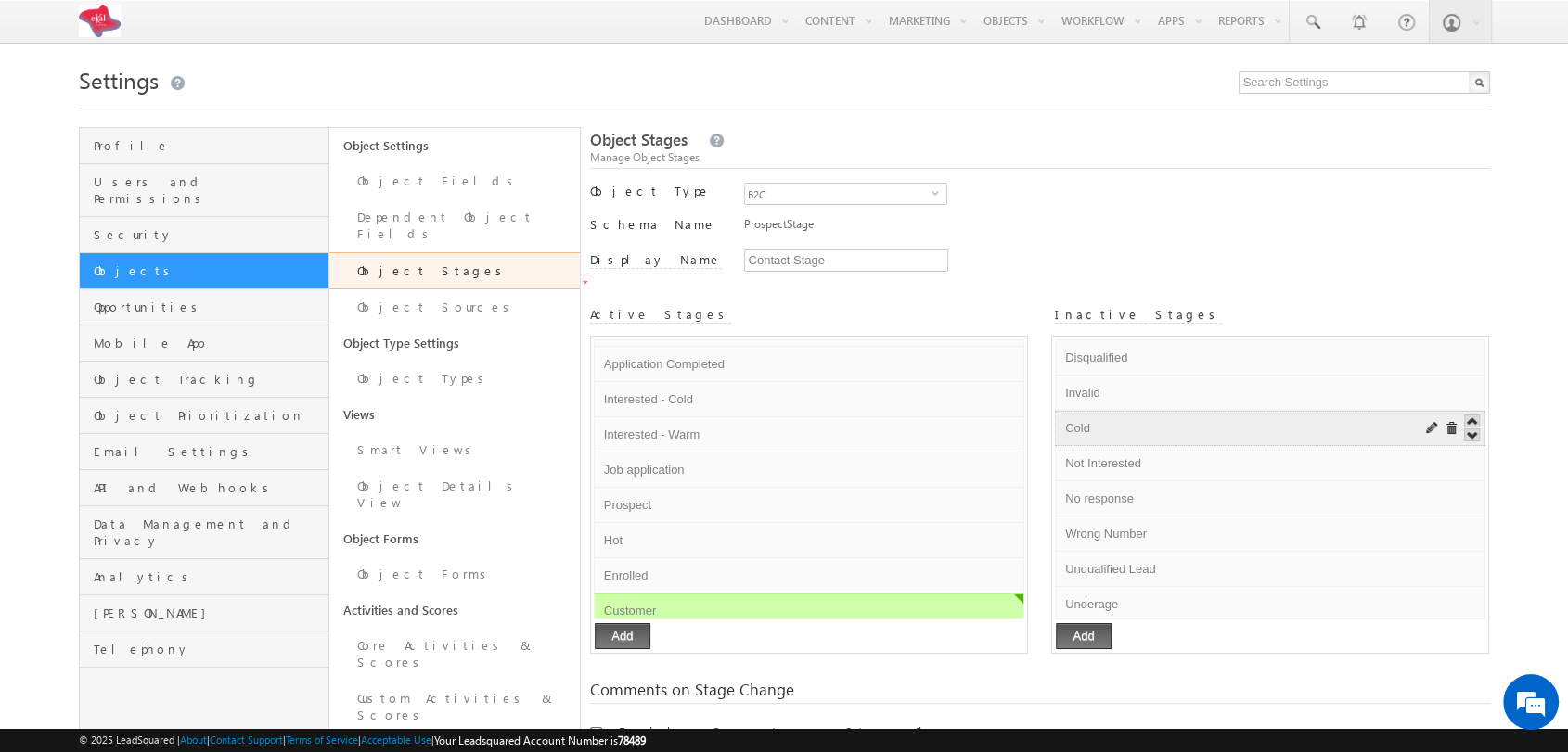
click at [1139, 417] on input "Cold" at bounding box center [1229, 428] width 339 height 23
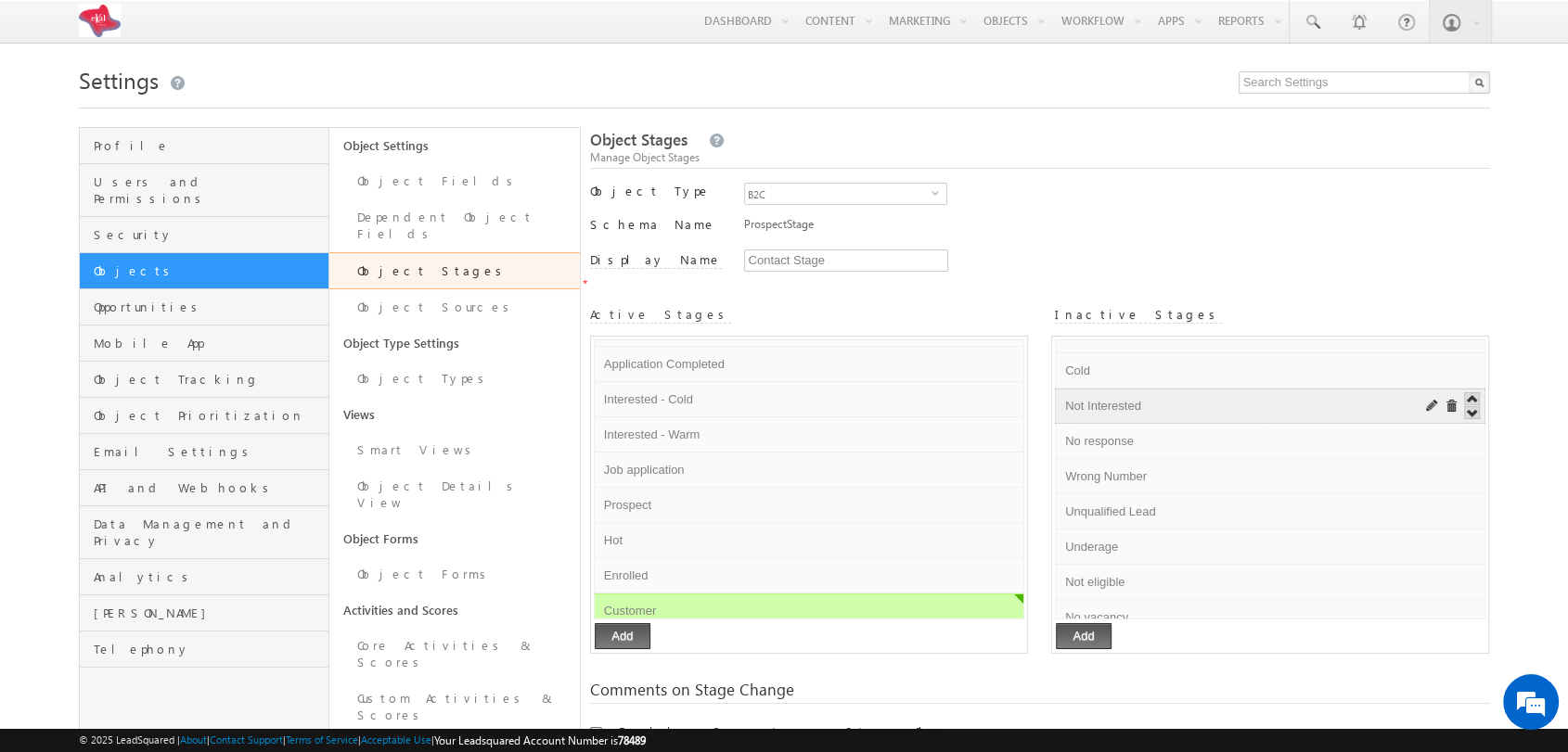
drag, startPoint x: 1064, startPoint y: 390, endPoint x: 1165, endPoint y: 395, distance: 101.1
click at [1165, 395] on input "Not Interested" at bounding box center [1229, 407] width 339 height 23
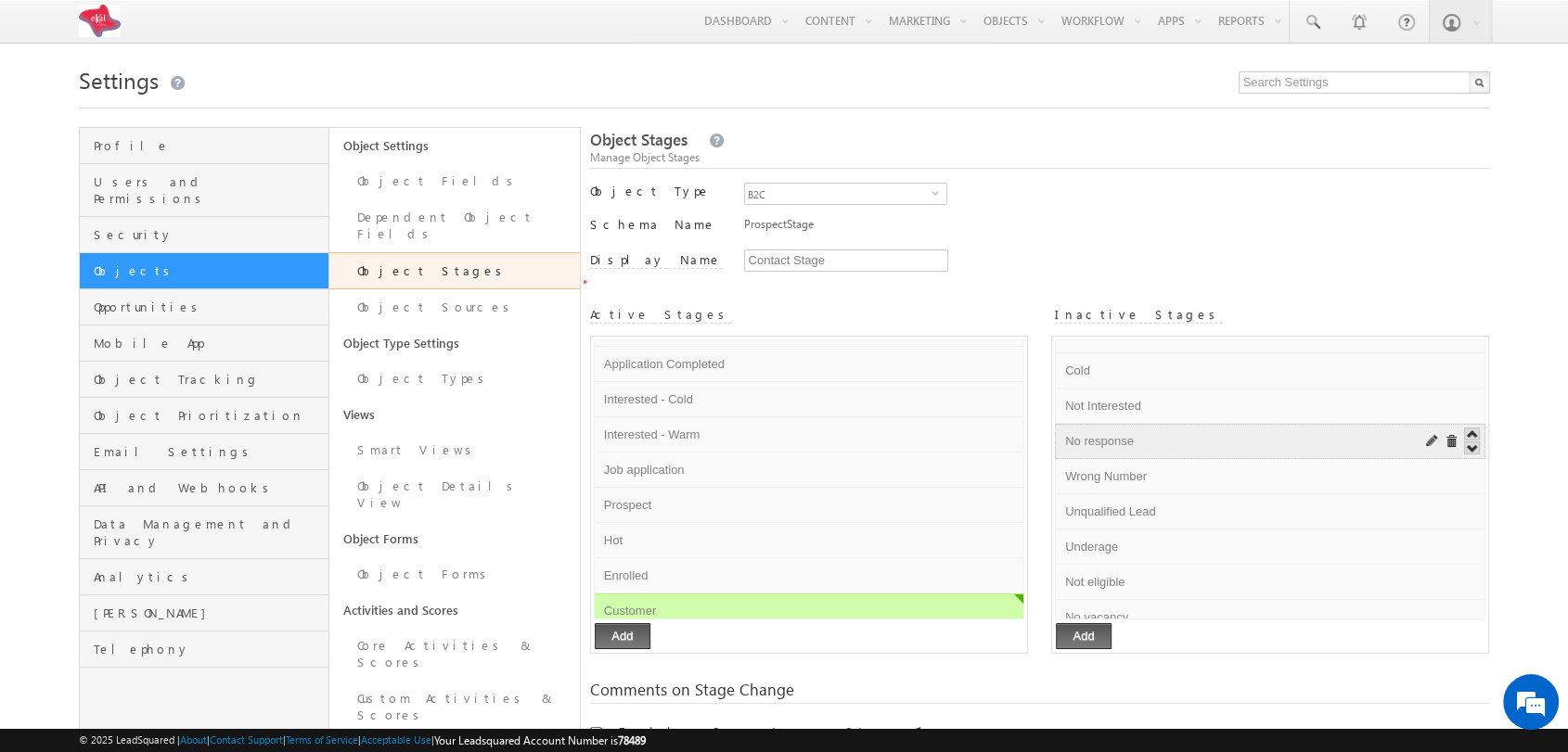
drag, startPoint x: 1063, startPoint y: 421, endPoint x: 1196, endPoint y: 426, distance: 133.1
click at [1196, 430] on input "No response" at bounding box center [1229, 442] width 339 height 23
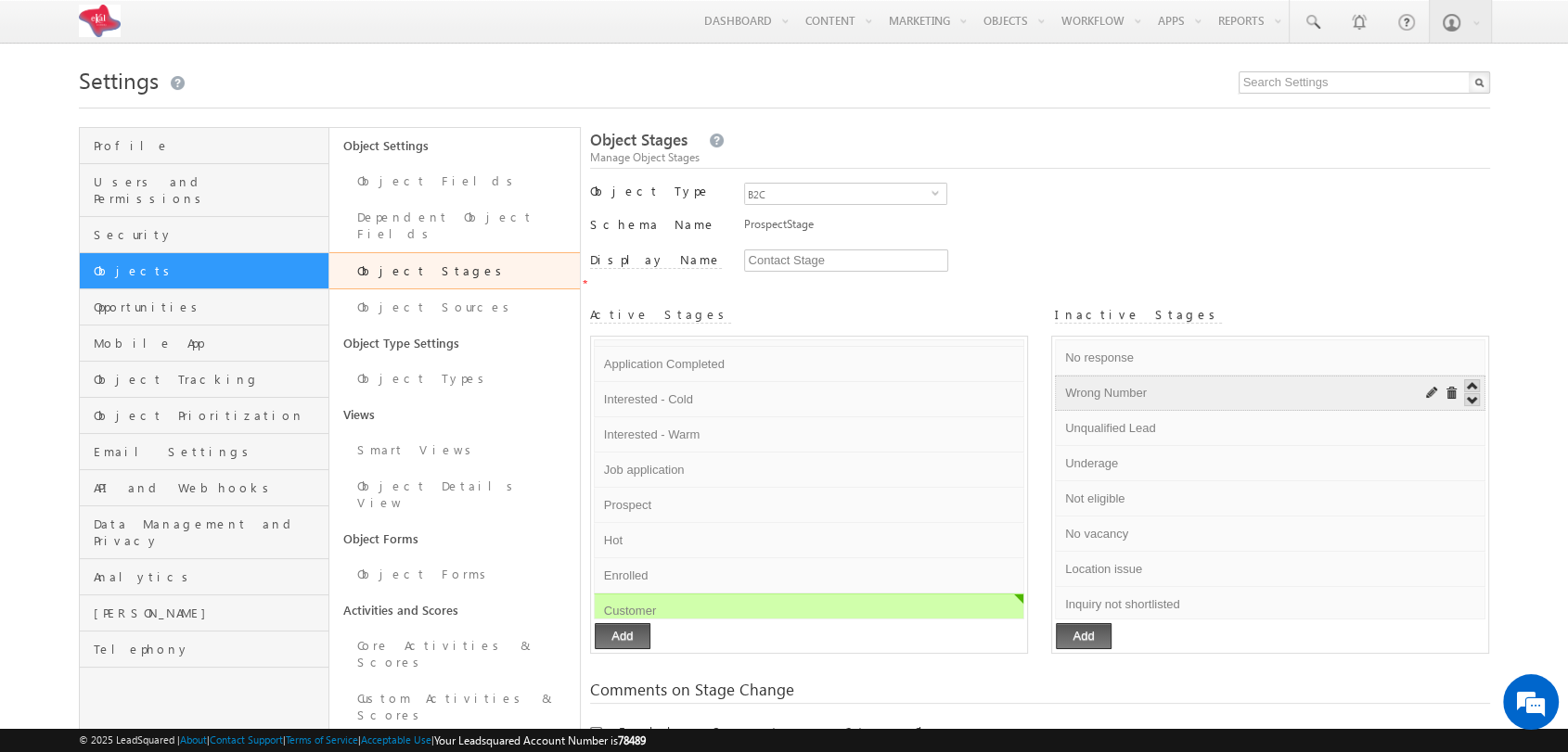
scroll to position [145, 0]
drag, startPoint x: 1061, startPoint y: 371, endPoint x: 1184, endPoint y: 389, distance: 124.3
click at [1184, 389] on ul "Disqualified Default Error processing! Invalid Default Error processing! Cold D…" at bounding box center [1270, 480] width 431 height 280
drag, startPoint x: 1061, startPoint y: 405, endPoint x: 1189, endPoint y: 413, distance: 128.2
click at [1189, 413] on input "Unqualified Lead" at bounding box center [1229, 425] width 339 height 23
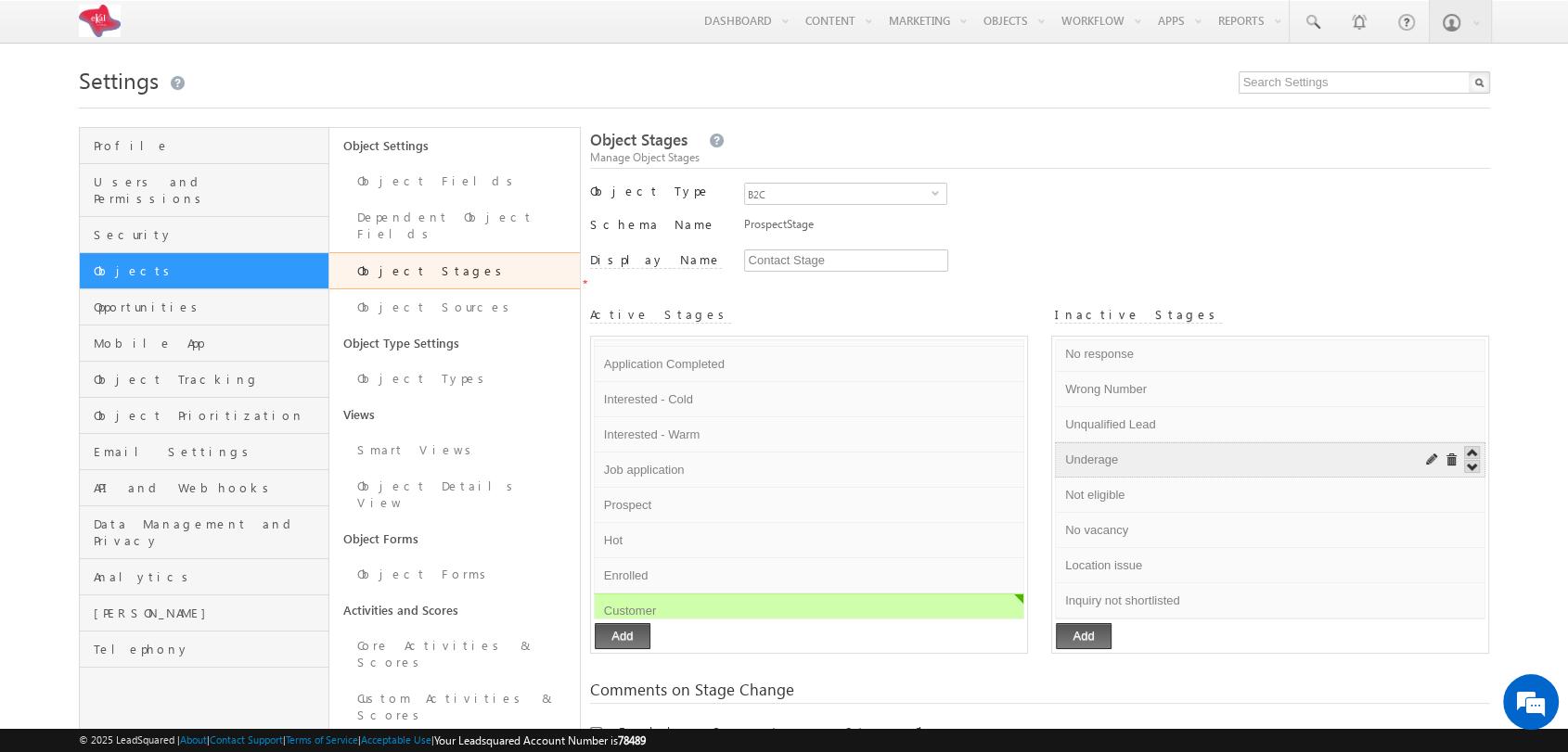
drag, startPoint x: 1062, startPoint y: 436, endPoint x: 1170, endPoint y: 446, distance: 108.5
click at [1170, 448] on input "Underage" at bounding box center [1229, 460] width 339 height 23
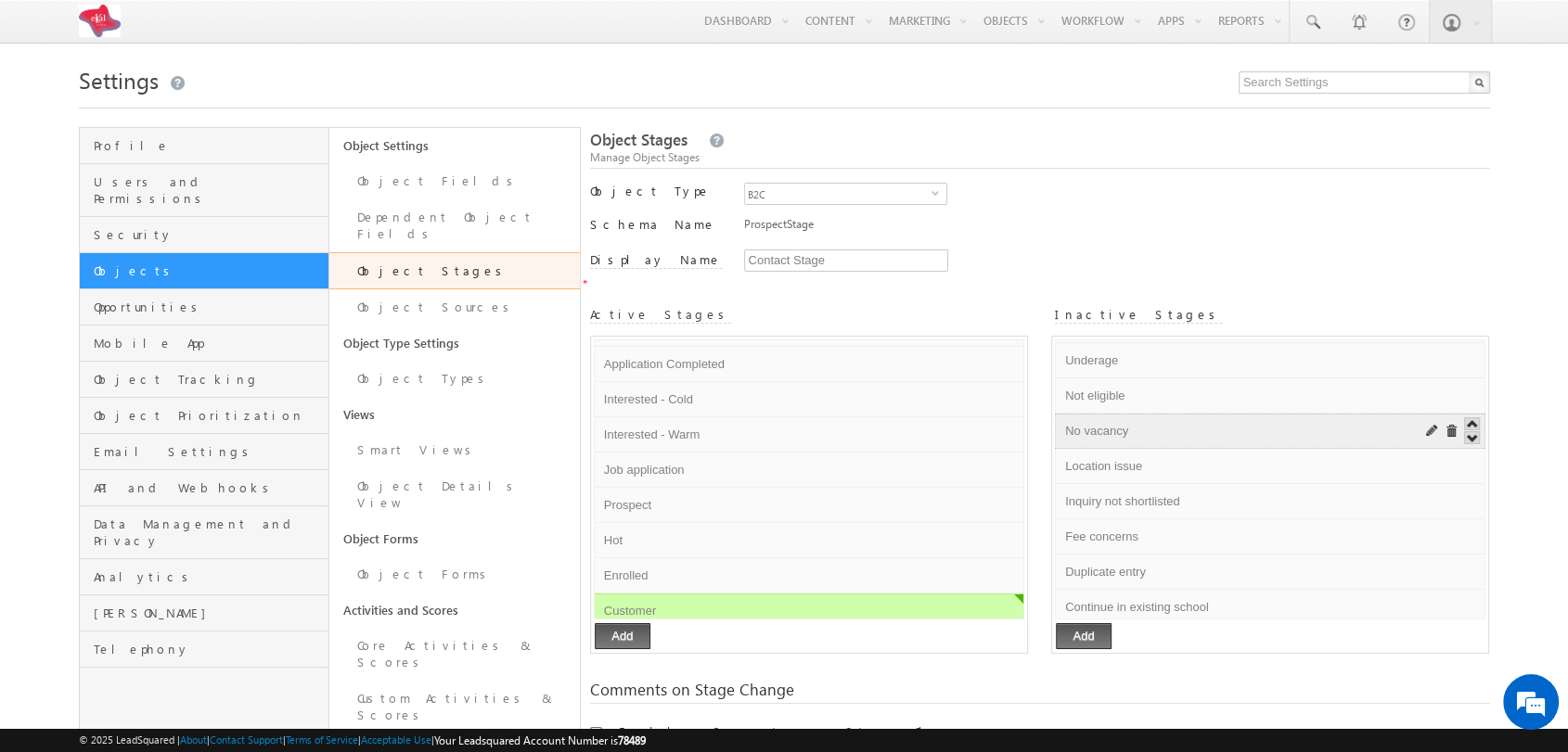
scroll to position [247, 0]
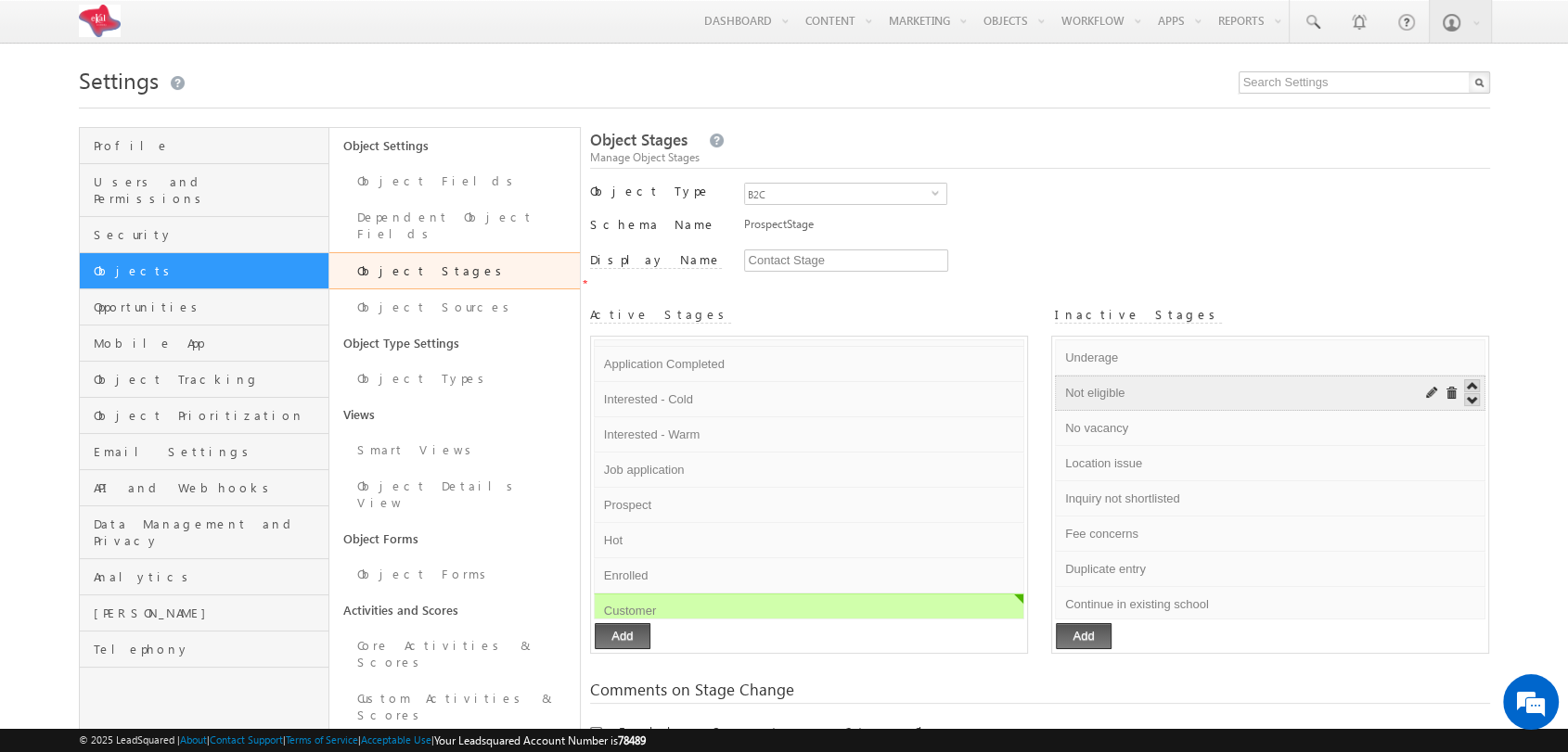
drag, startPoint x: 1061, startPoint y: 370, endPoint x: 1162, endPoint y: 379, distance: 101.4
click at [1162, 382] on input "Not eligible" at bounding box center [1229, 393] width 339 height 23
drag, startPoint x: 1060, startPoint y: 411, endPoint x: 1195, endPoint y: 414, distance: 135.0
click at [1195, 417] on input "No vacancy" at bounding box center [1229, 428] width 339 height 23
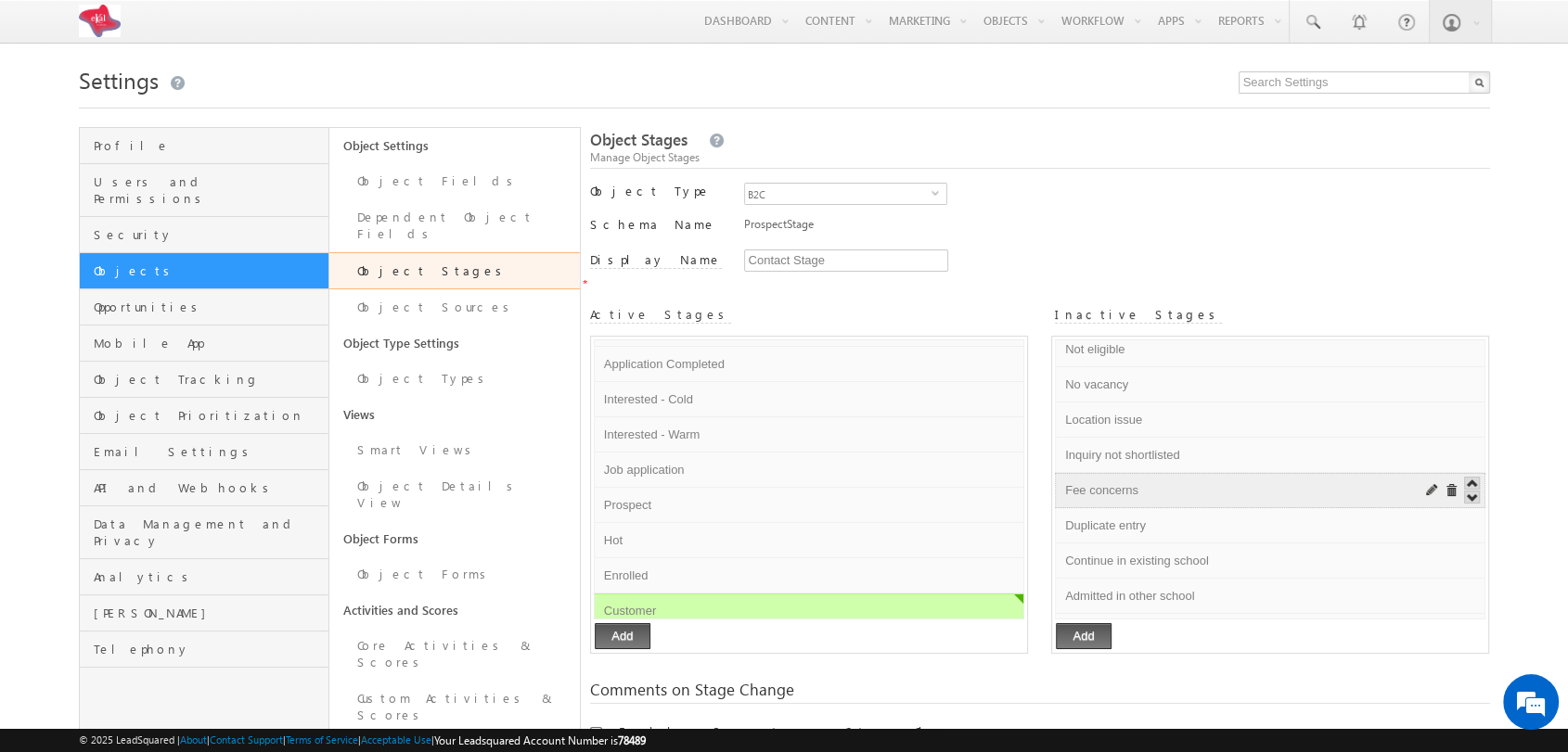
scroll to position [291, 0]
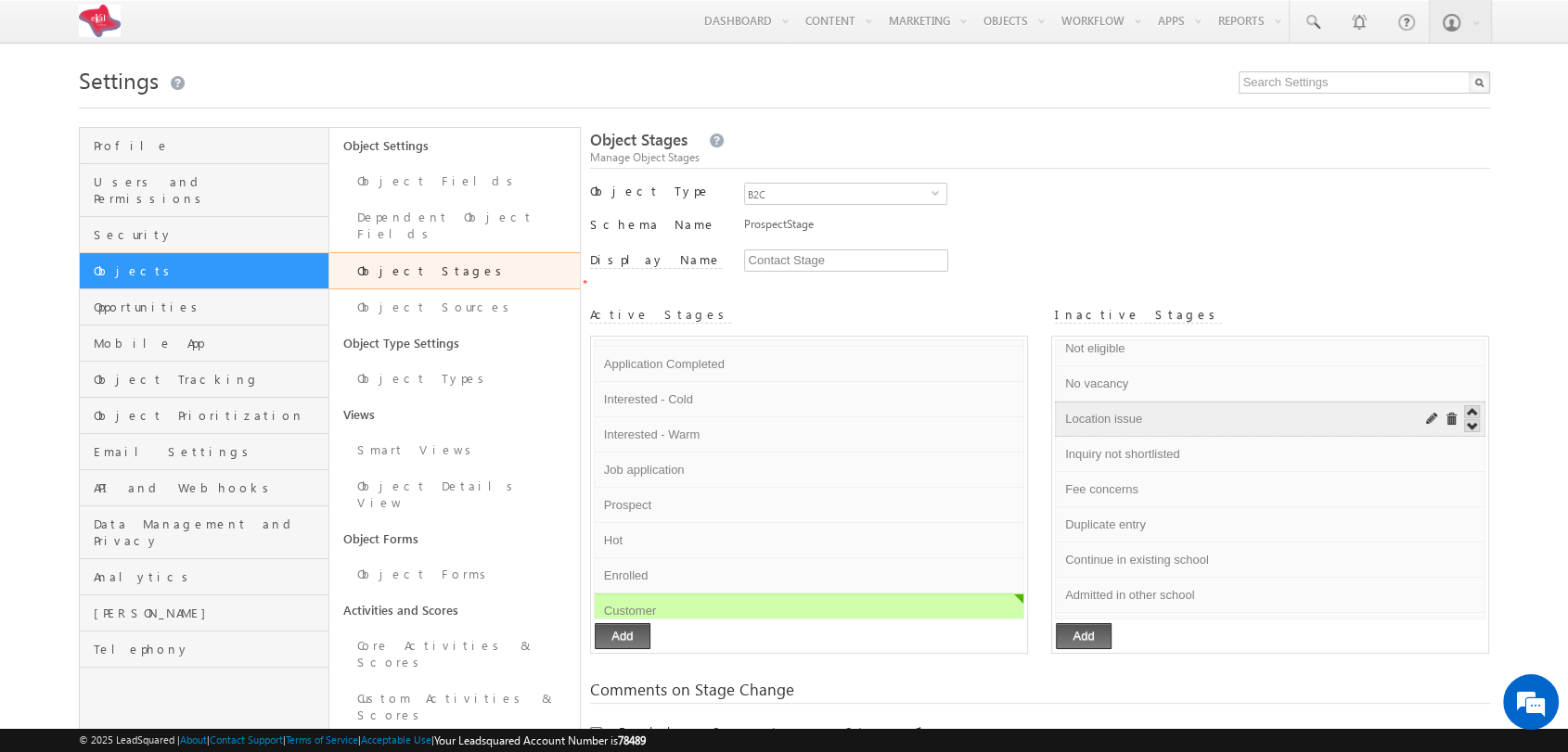
drag, startPoint x: 1056, startPoint y: 400, endPoint x: 1175, endPoint y: 410, distance: 119.4
click at [1175, 410] on li "Location issue Default Error processing!" at bounding box center [1270, 418] width 431 height 35
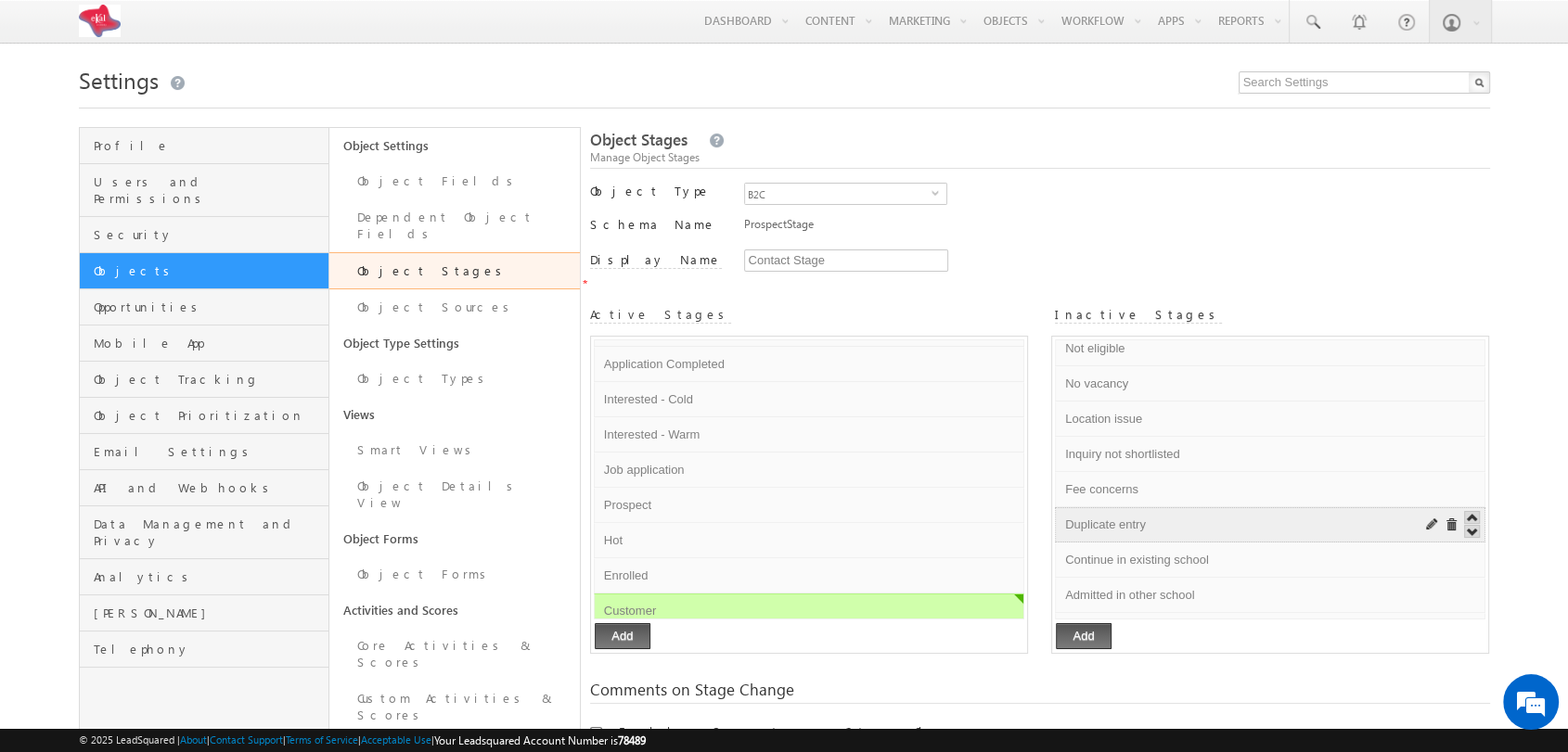
scroll to position [349, 0]
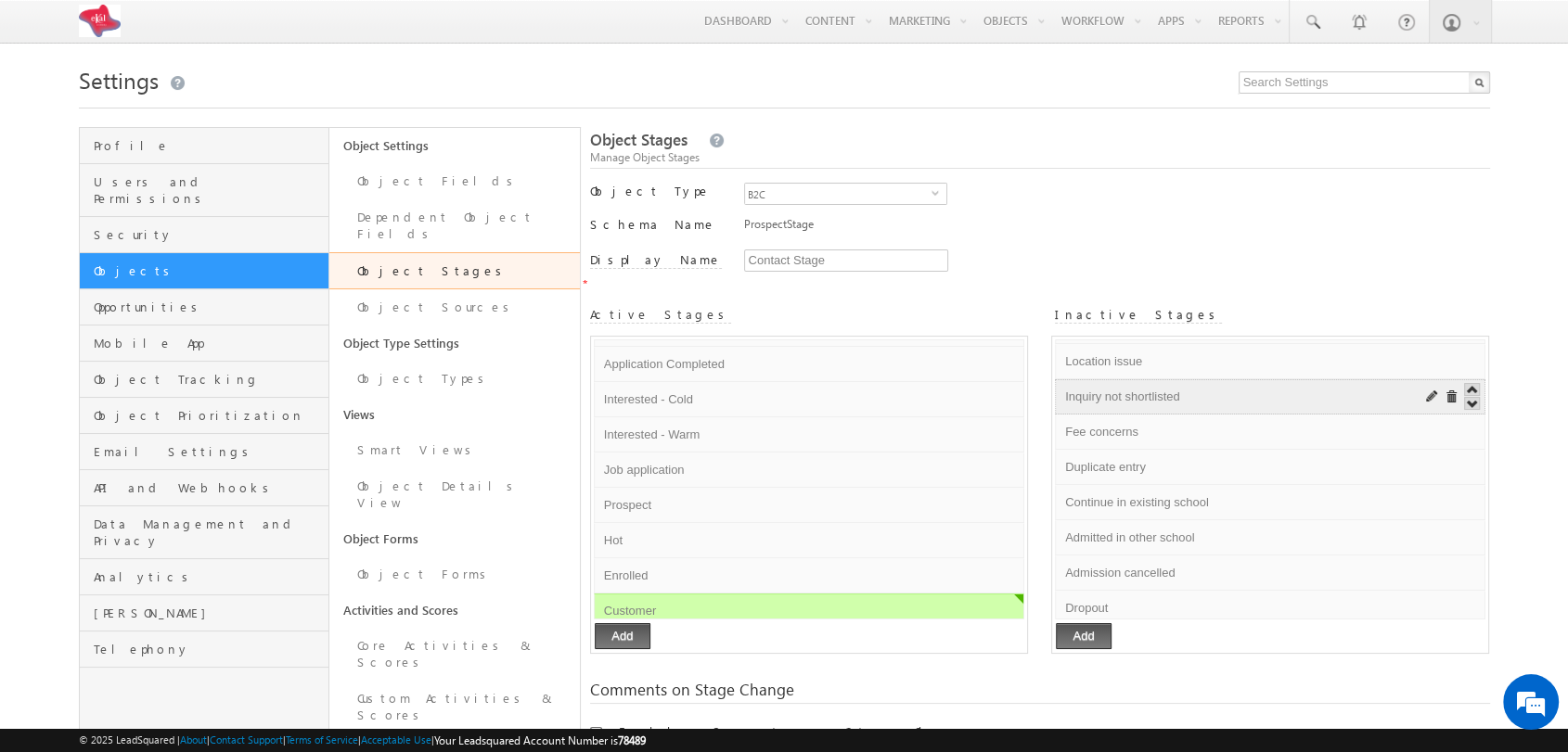
drag, startPoint x: 1061, startPoint y: 375, endPoint x: 1210, endPoint y: 384, distance: 149.3
click at [1210, 386] on input "Inquiry not shortlisted" at bounding box center [1229, 397] width 339 height 23
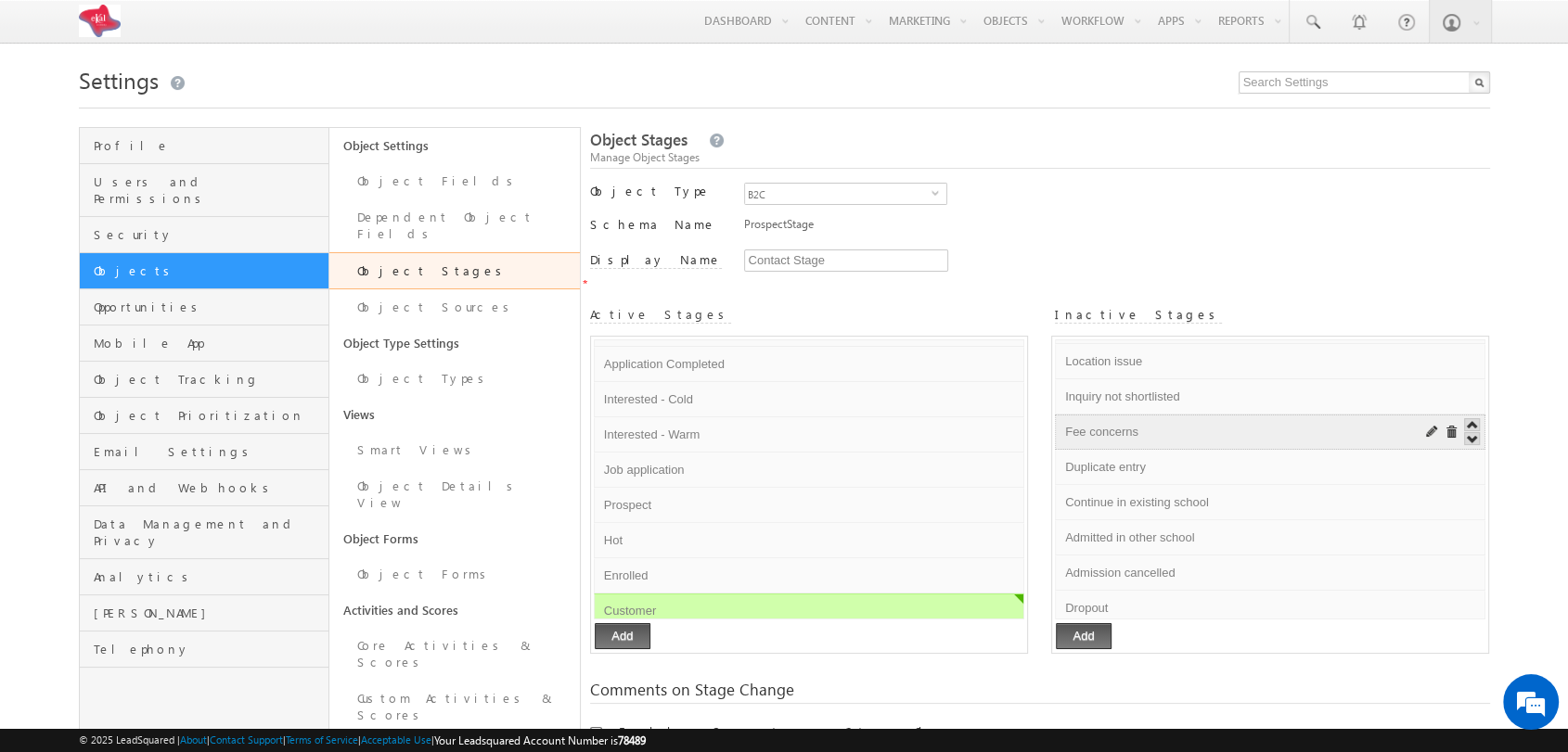
drag, startPoint x: 1067, startPoint y: 406, endPoint x: 1197, endPoint y: 406, distance: 130.0
click at [1197, 421] on input "Fee concerns" at bounding box center [1229, 432] width 339 height 23
drag, startPoint x: 1064, startPoint y: 441, endPoint x: 1180, endPoint y: 446, distance: 116.1
click at [1180, 456] on input "Duplicate entry" at bounding box center [1229, 467] width 339 height 23
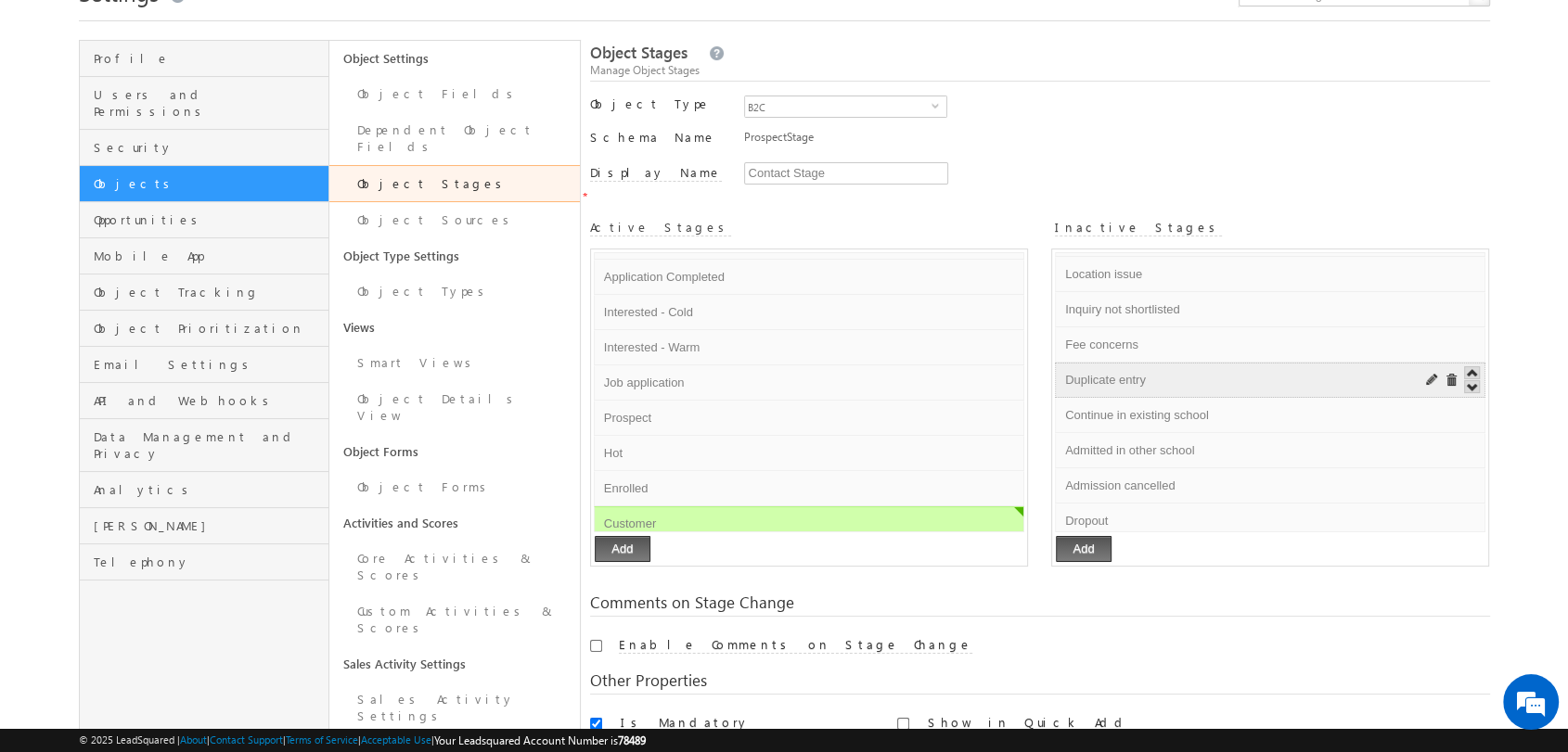
scroll to position [86, 0]
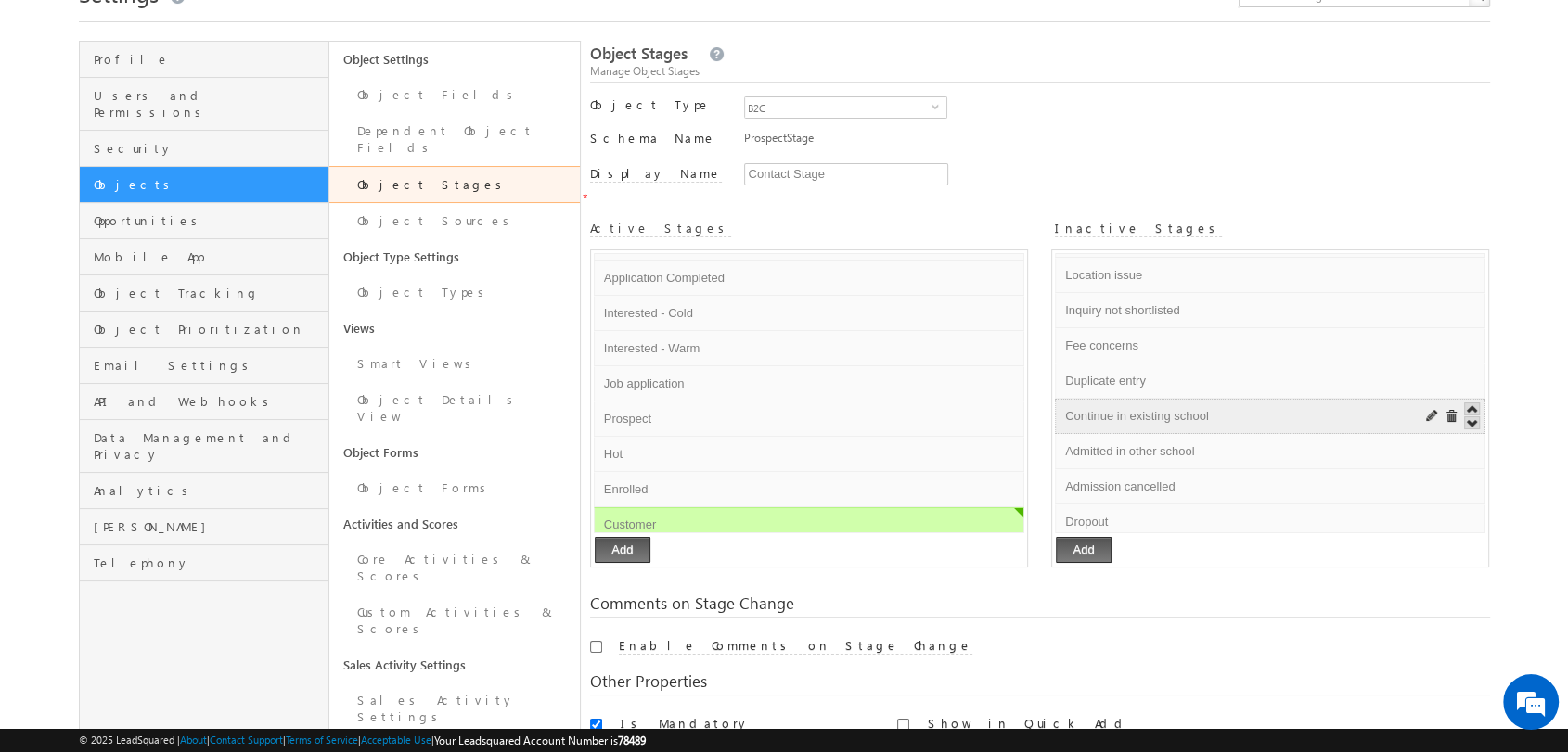
click at [1066, 399] on li "Continue in existing school Default Error processing!" at bounding box center [1270, 416] width 431 height 35
drag, startPoint x: 1066, startPoint y: 393, endPoint x: 1243, endPoint y: 411, distance: 177.9
click at [1243, 411] on ul "Disqualified Default Error processing! Invalid Default Error processing! Cold D…" at bounding box center [1270, 393] width 431 height 280
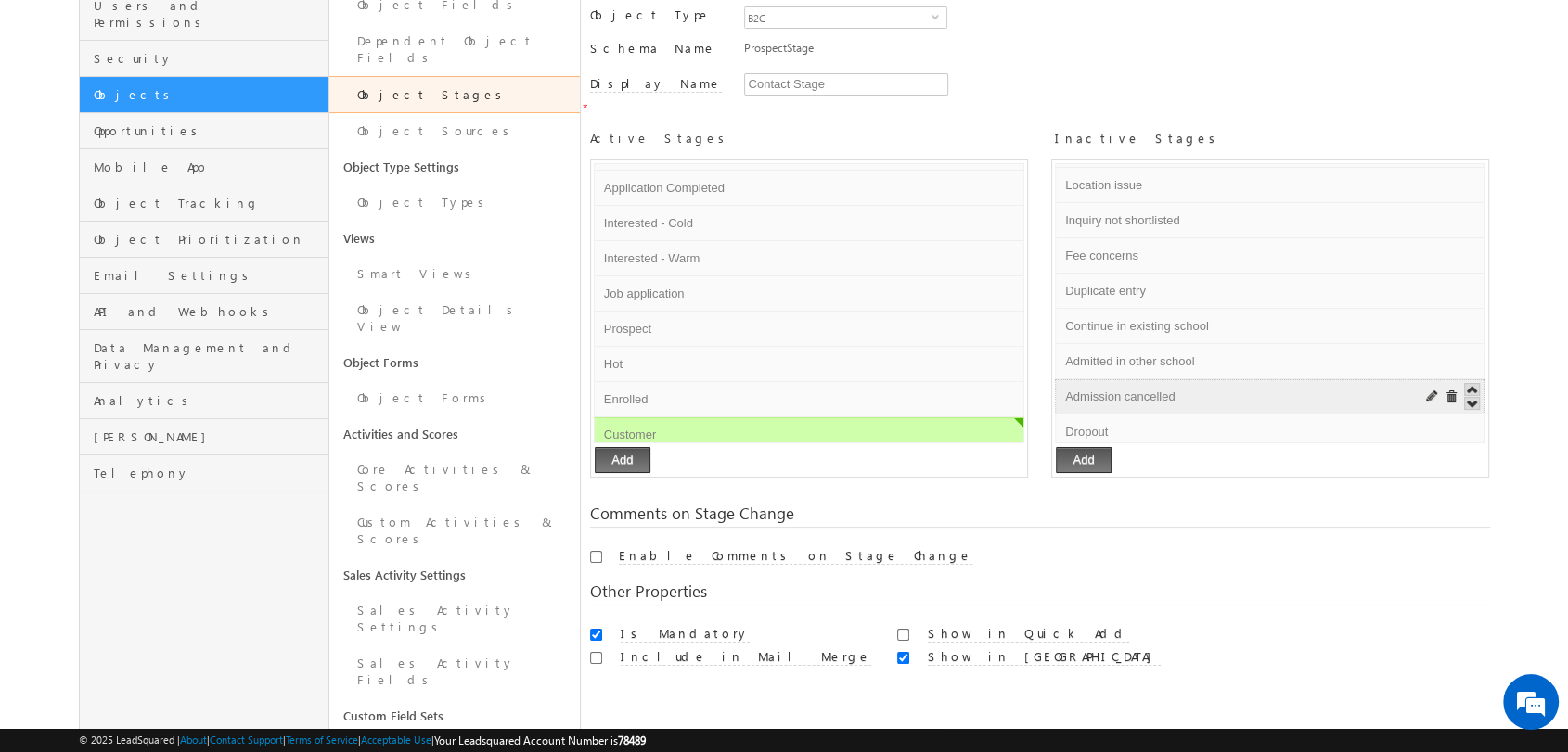
scroll to position [182, 0]
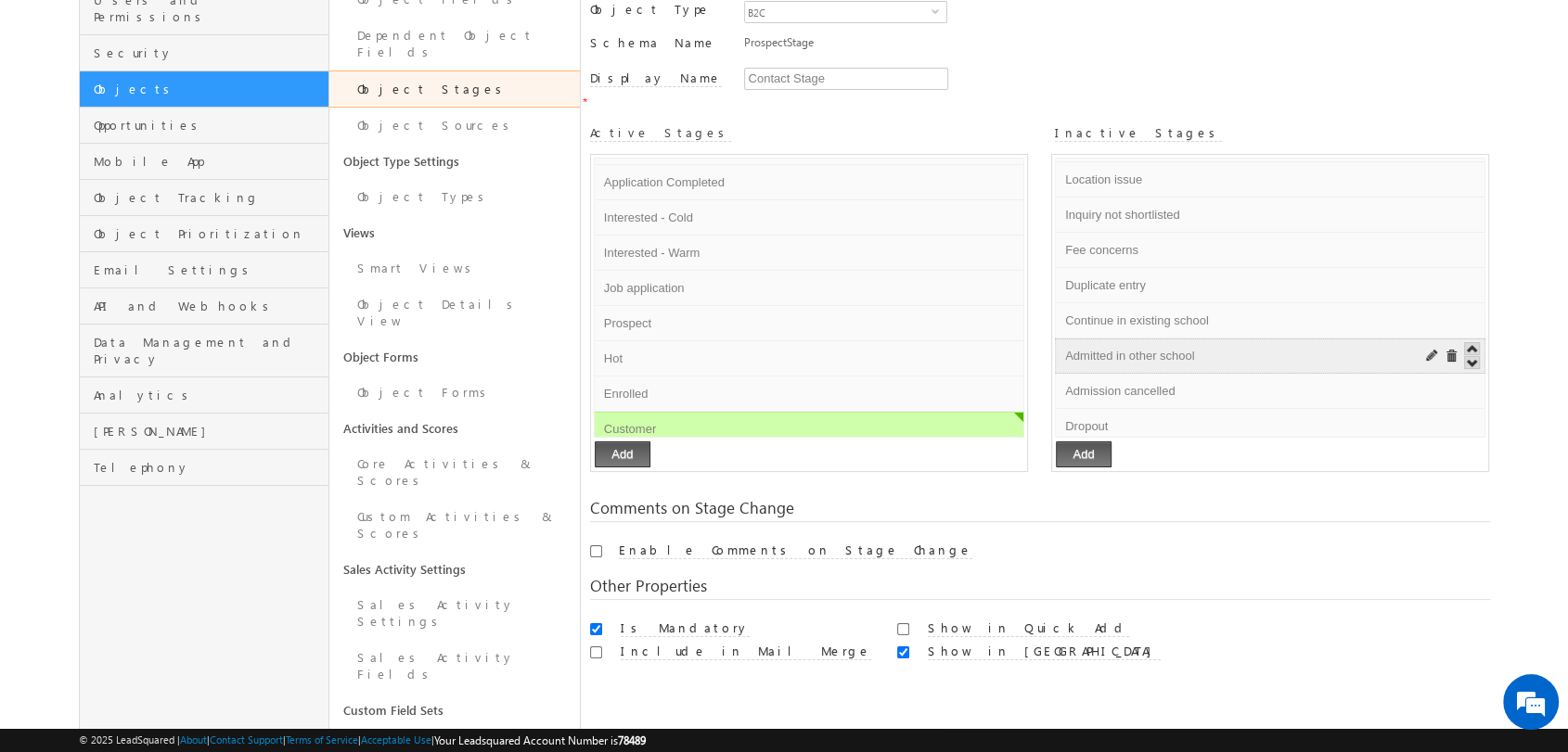
drag, startPoint x: 1064, startPoint y: 332, endPoint x: 1237, endPoint y: 348, distance: 173.7
click at [1237, 348] on li "Admitted in other school Default Error processing!" at bounding box center [1270, 356] width 431 height 35
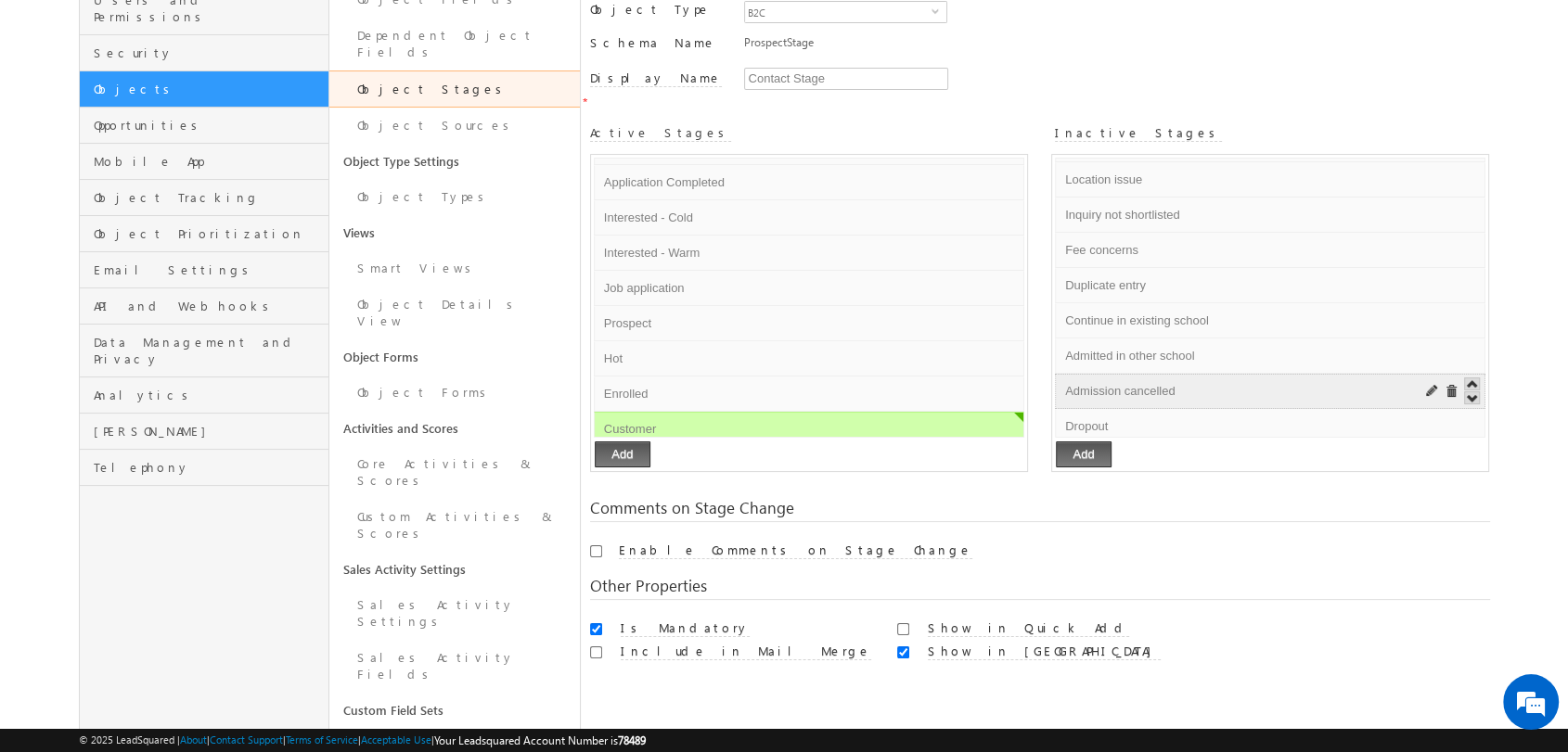
drag, startPoint x: 1065, startPoint y: 361, endPoint x: 1250, endPoint y: 363, distance: 185.0
click at [1250, 380] on input "Admission cancelled" at bounding box center [1229, 392] width 339 height 23
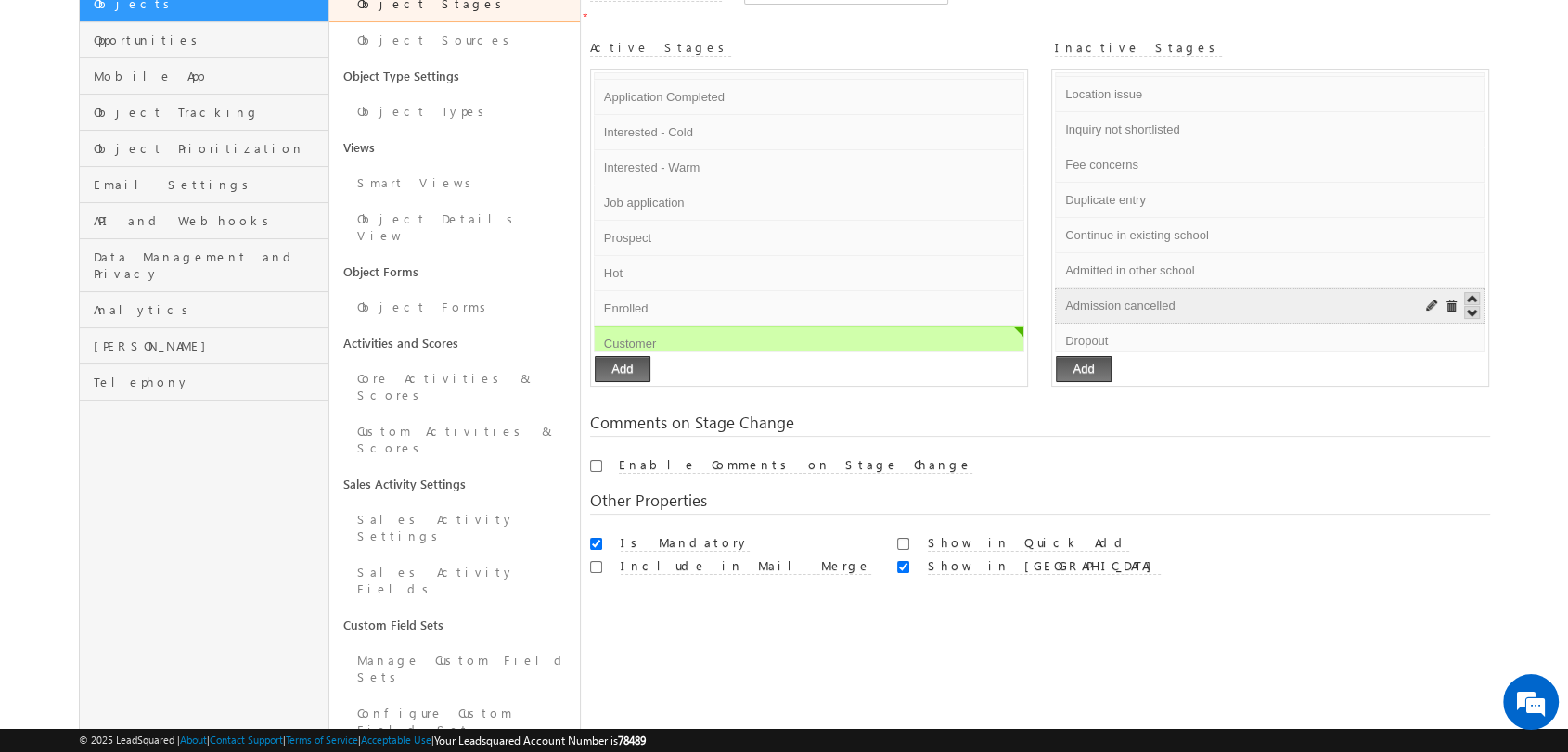
scroll to position [270, 0]
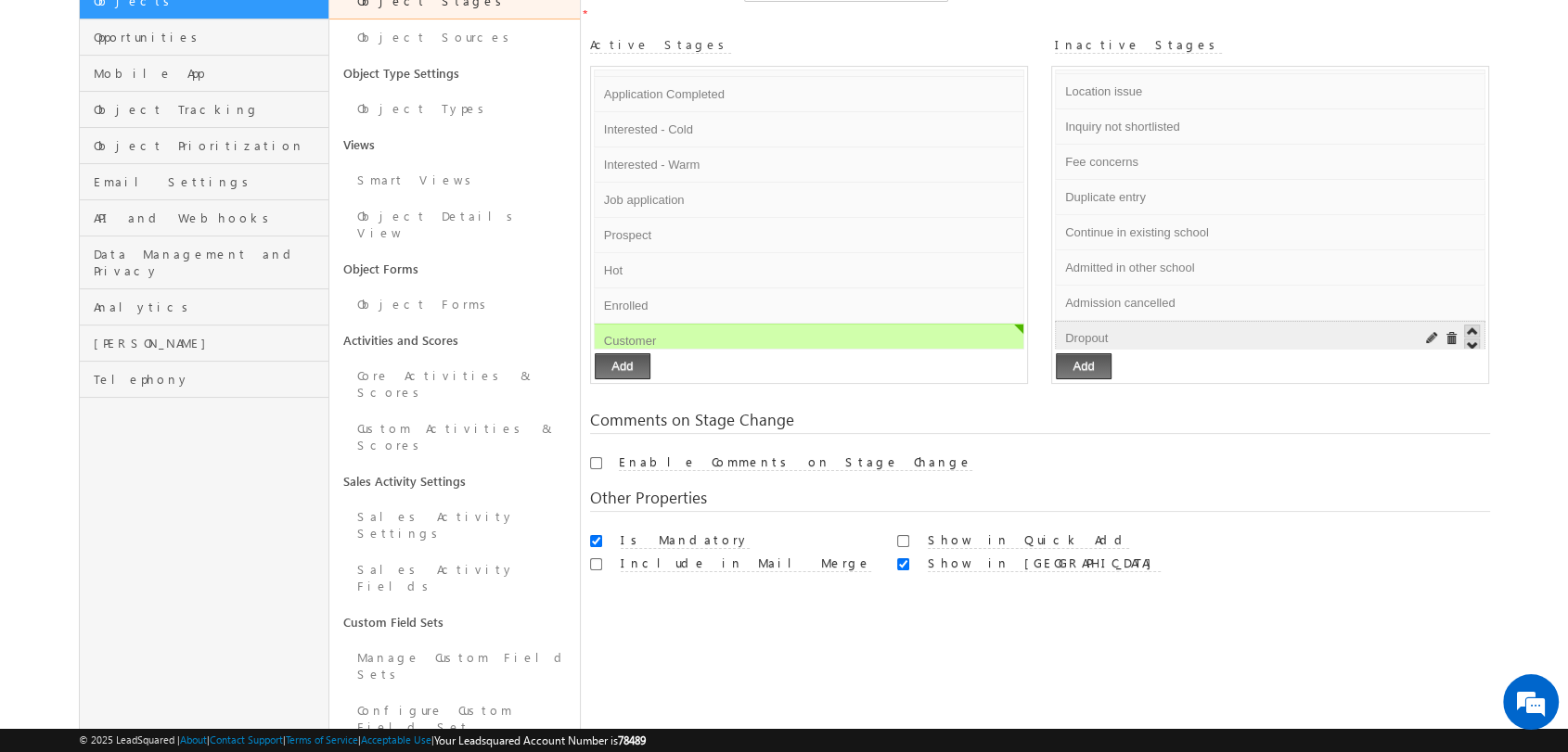
drag, startPoint x: 1064, startPoint y: 314, endPoint x: 1149, endPoint y: 314, distance: 85.0
click at [1149, 327] on input "Dropout" at bounding box center [1229, 339] width 339 height 23
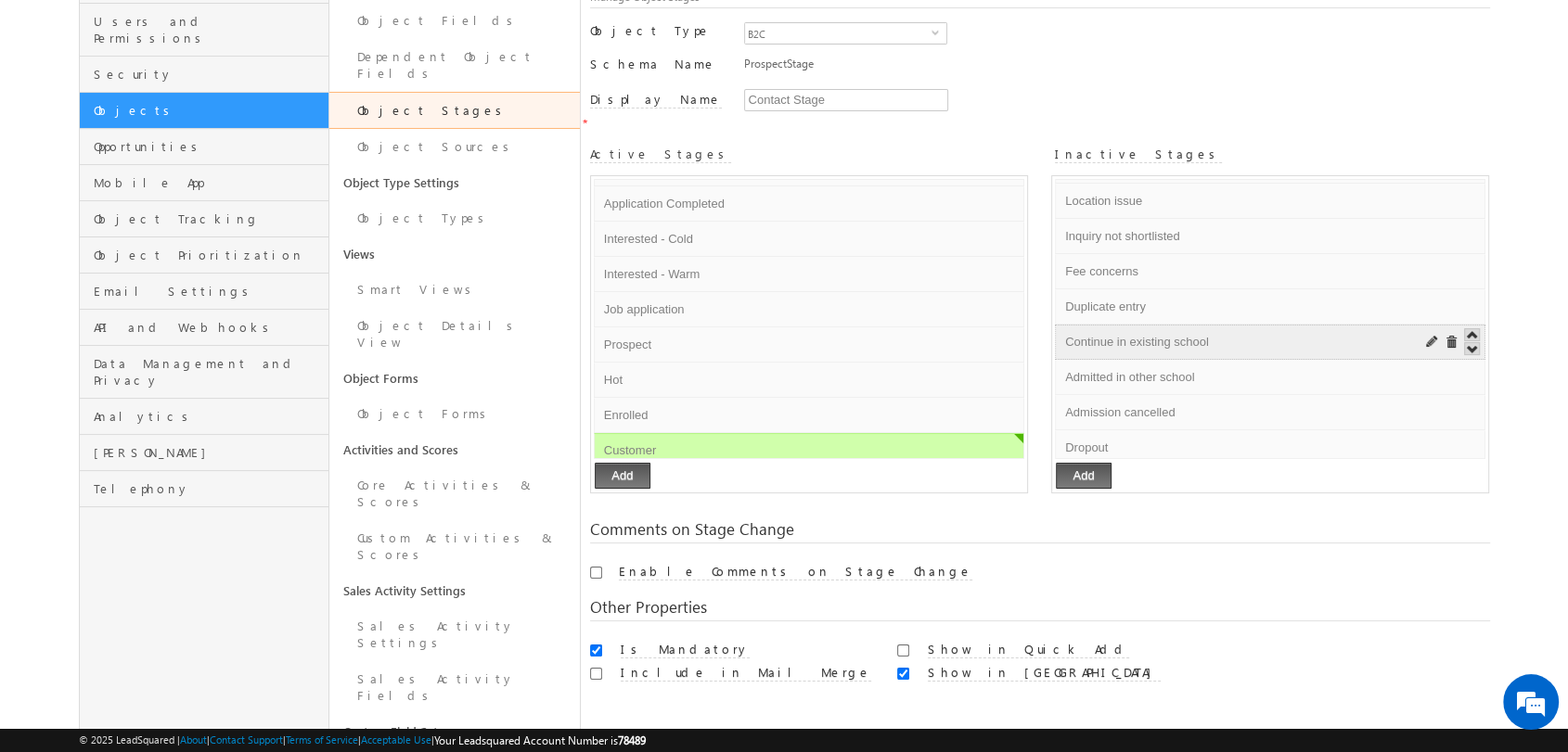
scroll to position [162, 0]
